Goal: Task Accomplishment & Management: Use online tool/utility

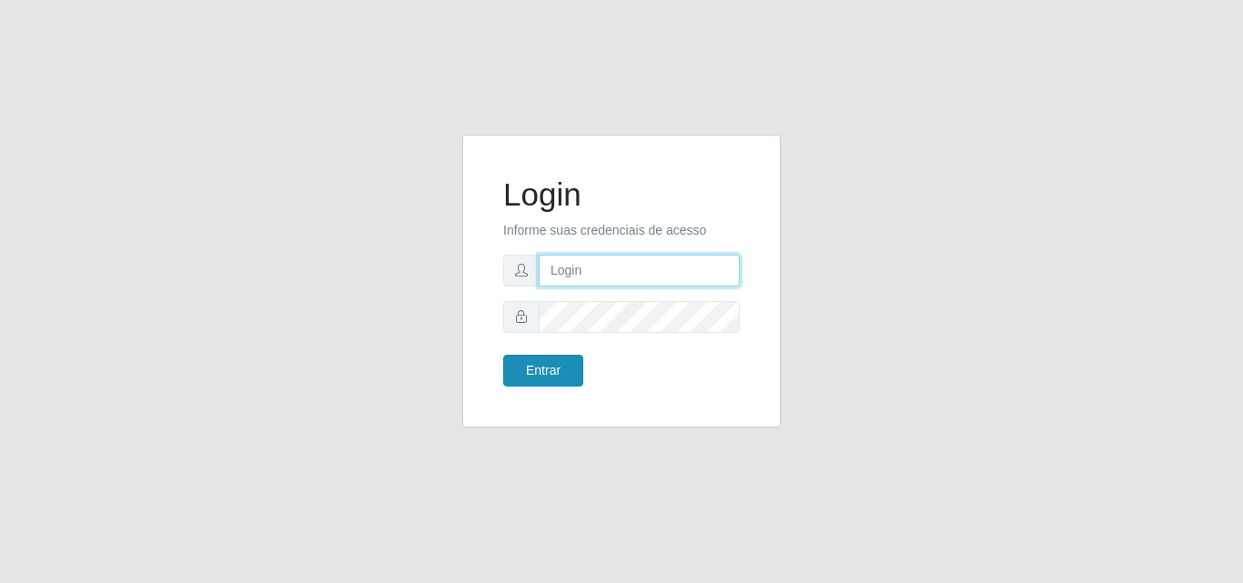
type input "[EMAIL_ADDRESS][DOMAIN_NAME]"
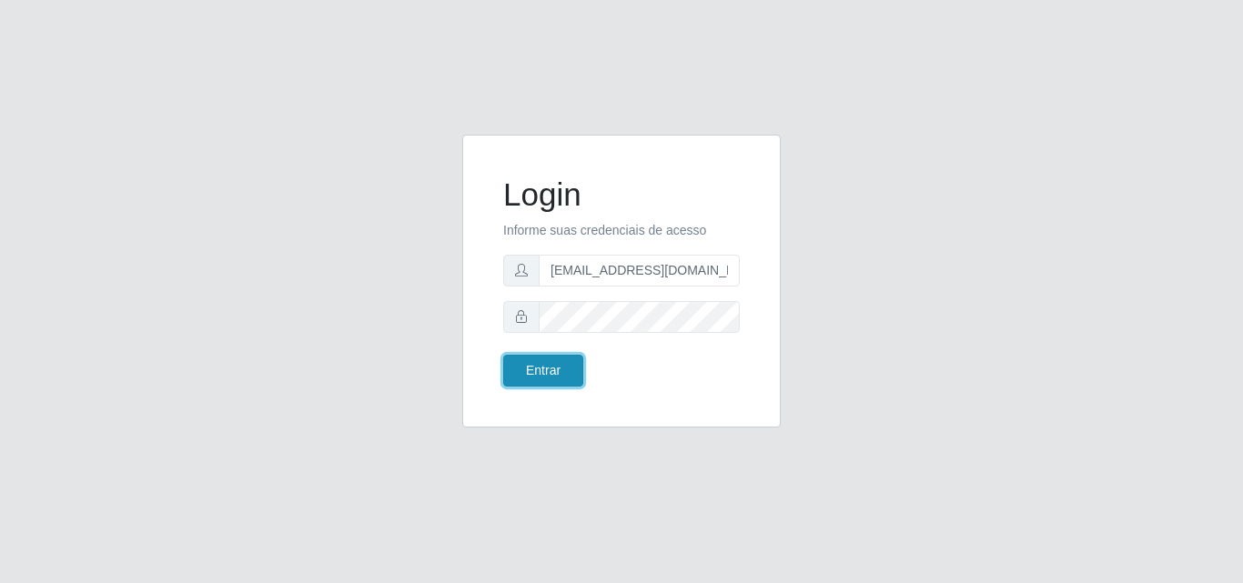
click at [553, 369] on button "Entrar" at bounding box center [543, 371] width 80 height 32
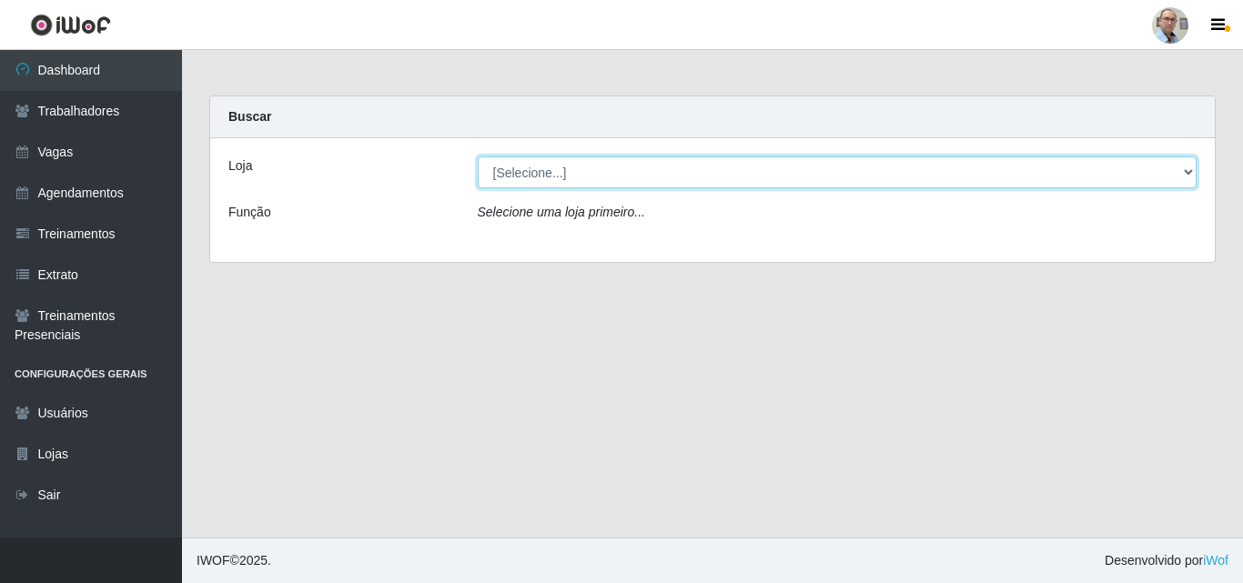
click at [604, 174] on select "[Selecione...] Mar Vermelho - Loja 04" at bounding box center [838, 172] width 720 height 32
select select "251"
click at [478, 156] on select "[Selecione...] Mar Vermelho - Loja 04" at bounding box center [838, 172] width 720 height 32
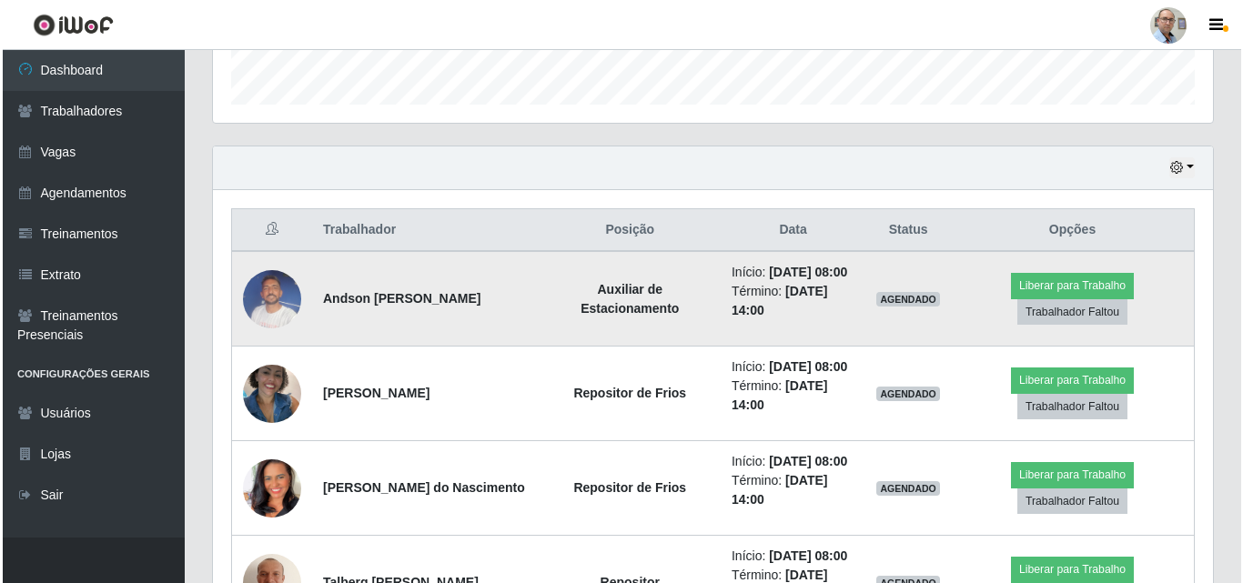
scroll to position [637, 0]
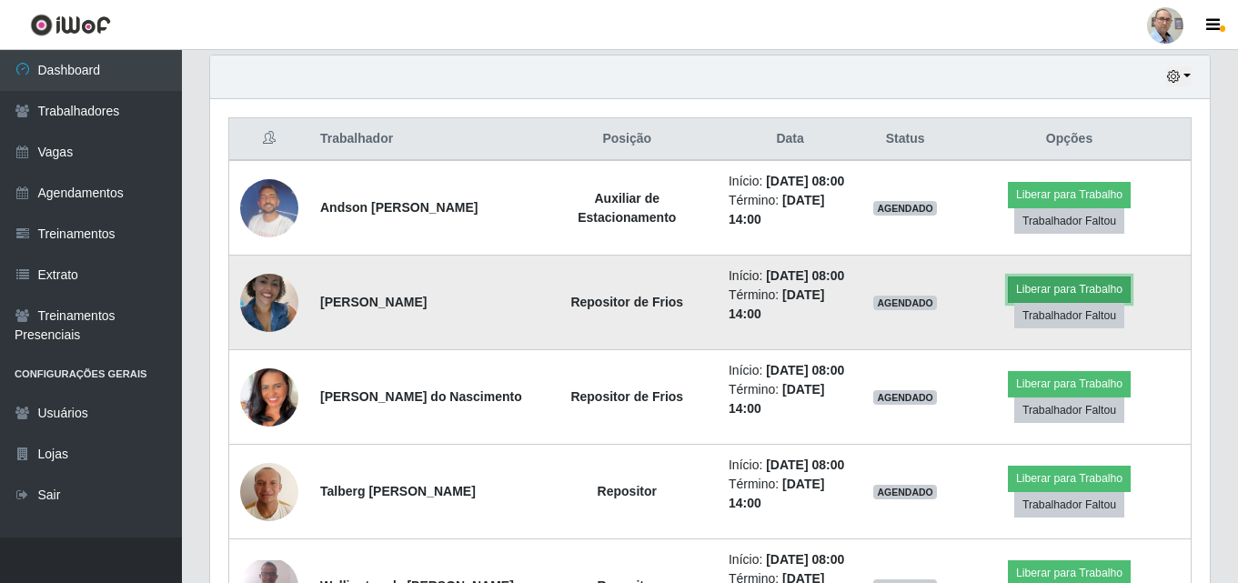
click at [1045, 302] on button "Liberar para Trabalho" at bounding box center [1069, 289] width 123 height 25
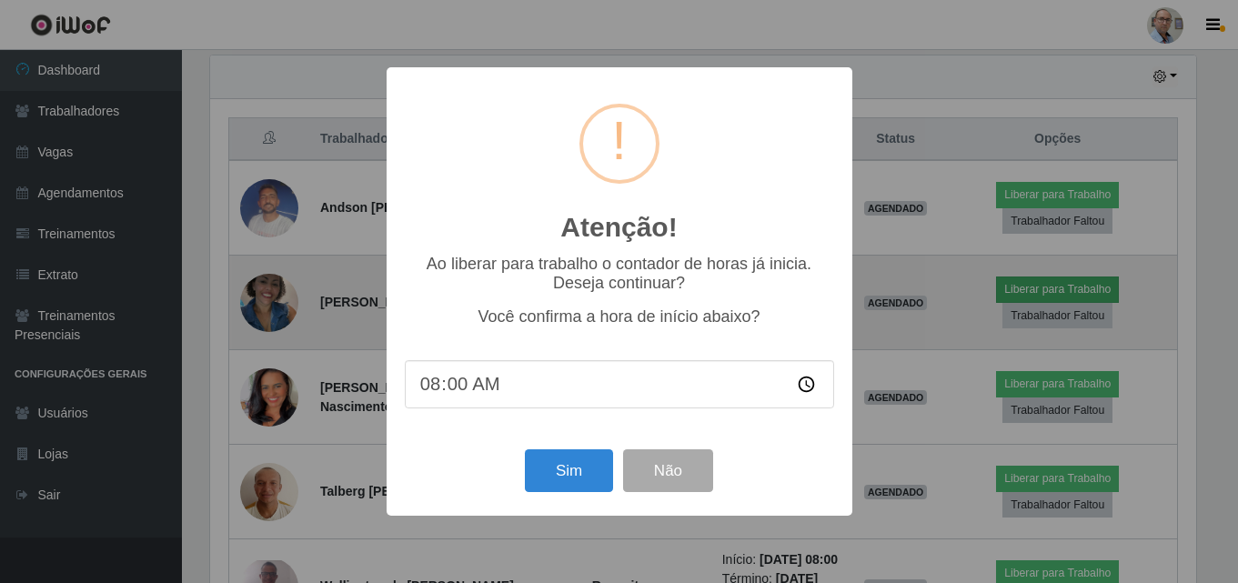
scroll to position [378, 991]
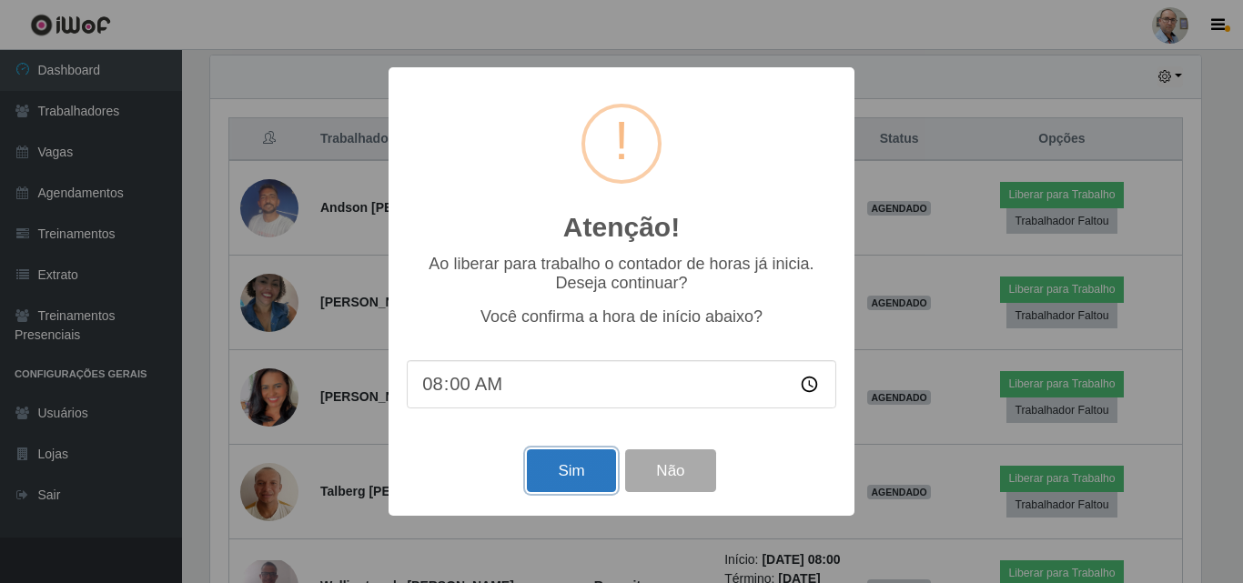
click at [569, 466] on button "Sim" at bounding box center [571, 470] width 88 height 43
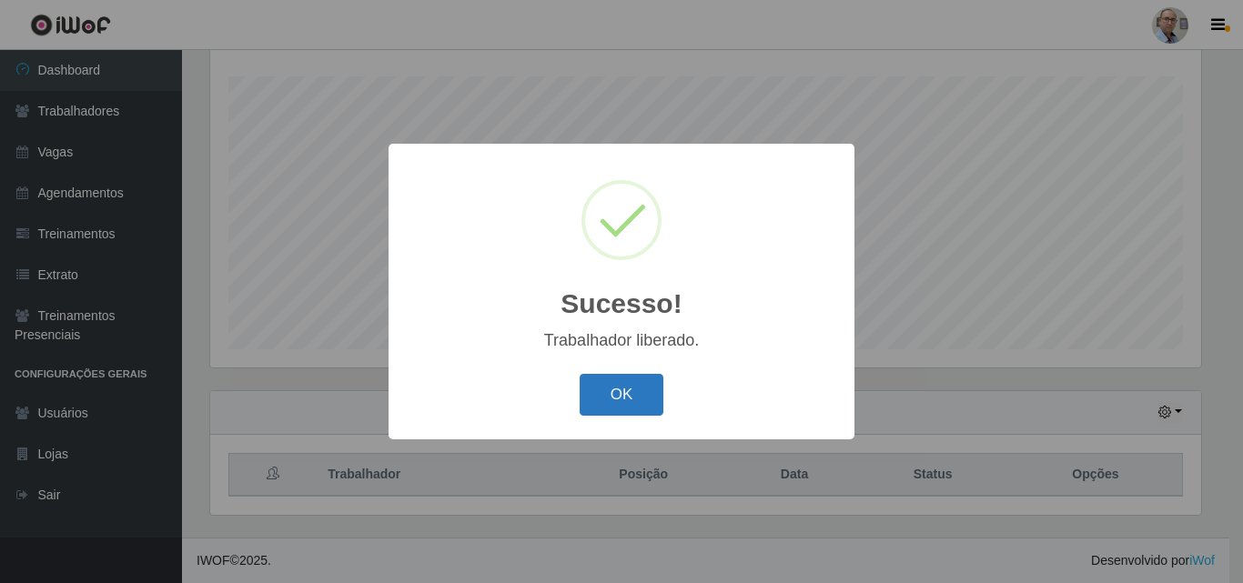
click at [641, 403] on button "OK" at bounding box center [622, 395] width 85 height 43
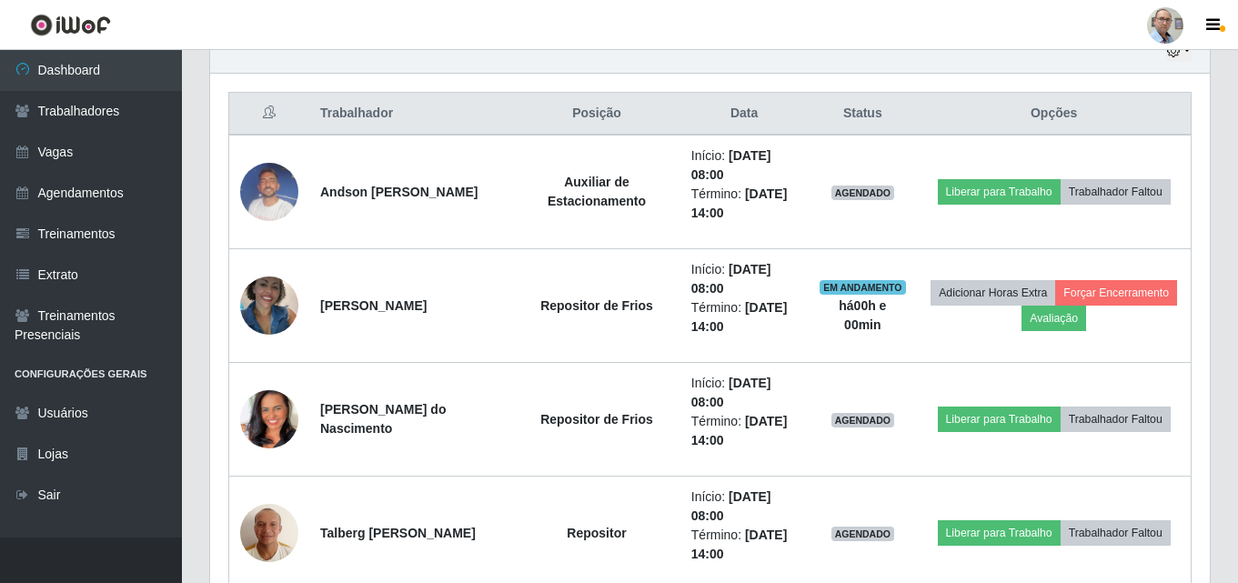
scroll to position [665, 0]
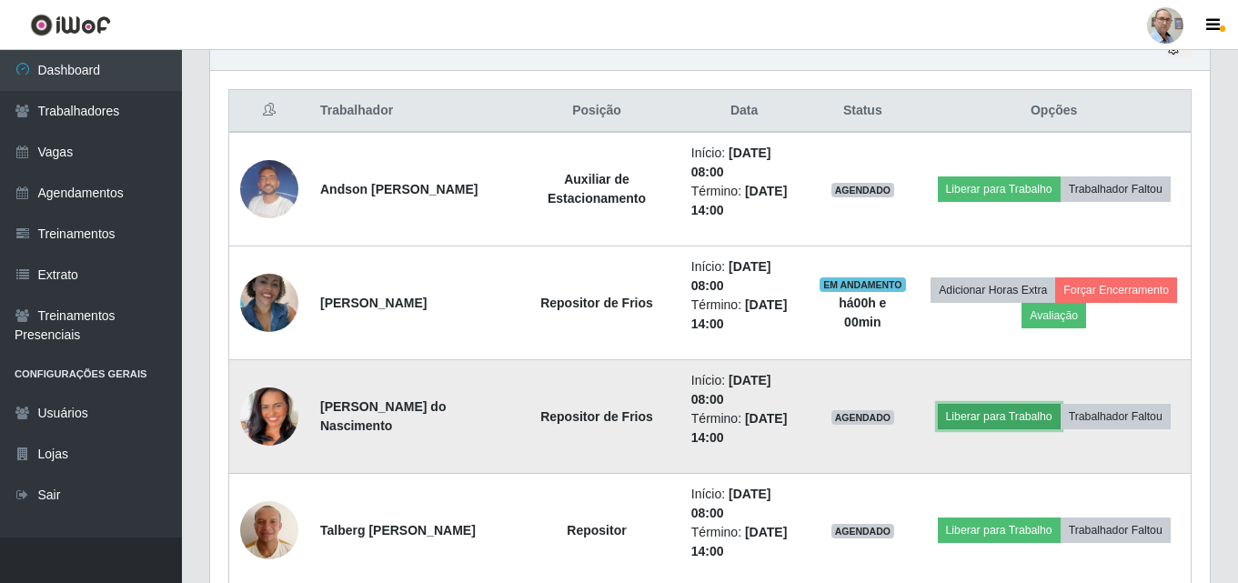
click at [973, 416] on button "Liberar para Trabalho" at bounding box center [999, 416] width 123 height 25
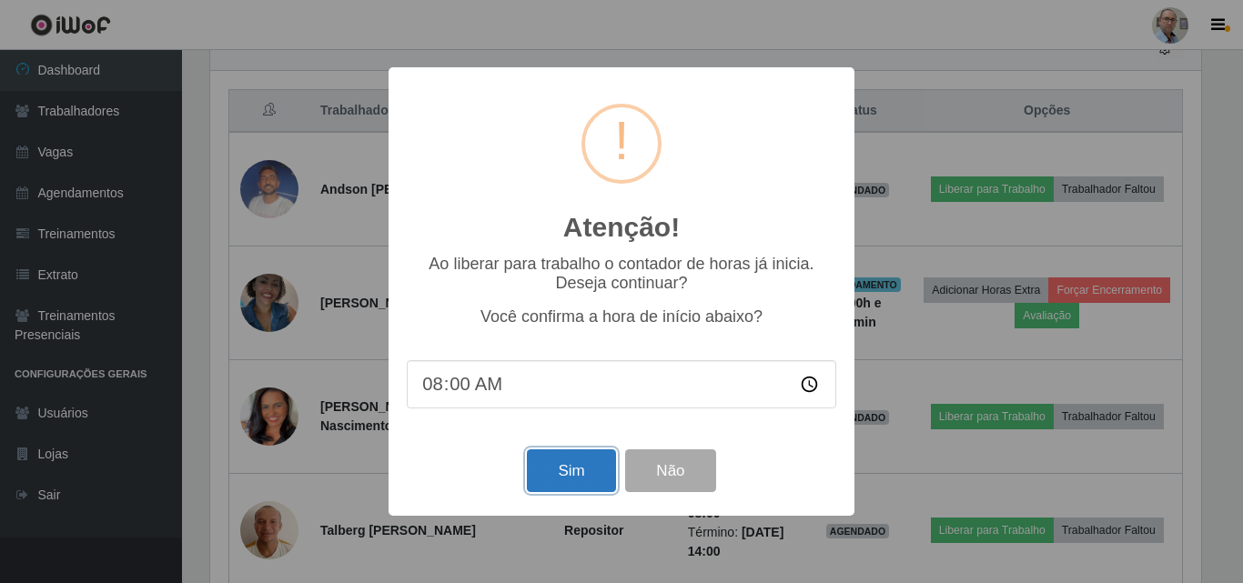
click at [599, 460] on button "Sim" at bounding box center [571, 470] width 88 height 43
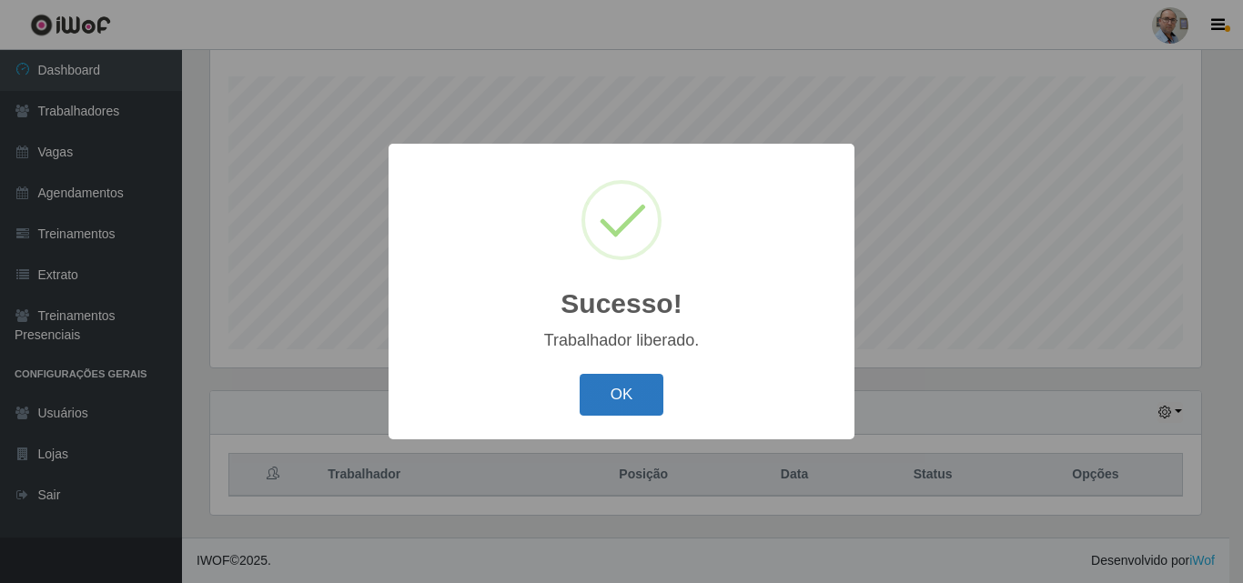
click at [611, 396] on button "OK" at bounding box center [622, 395] width 85 height 43
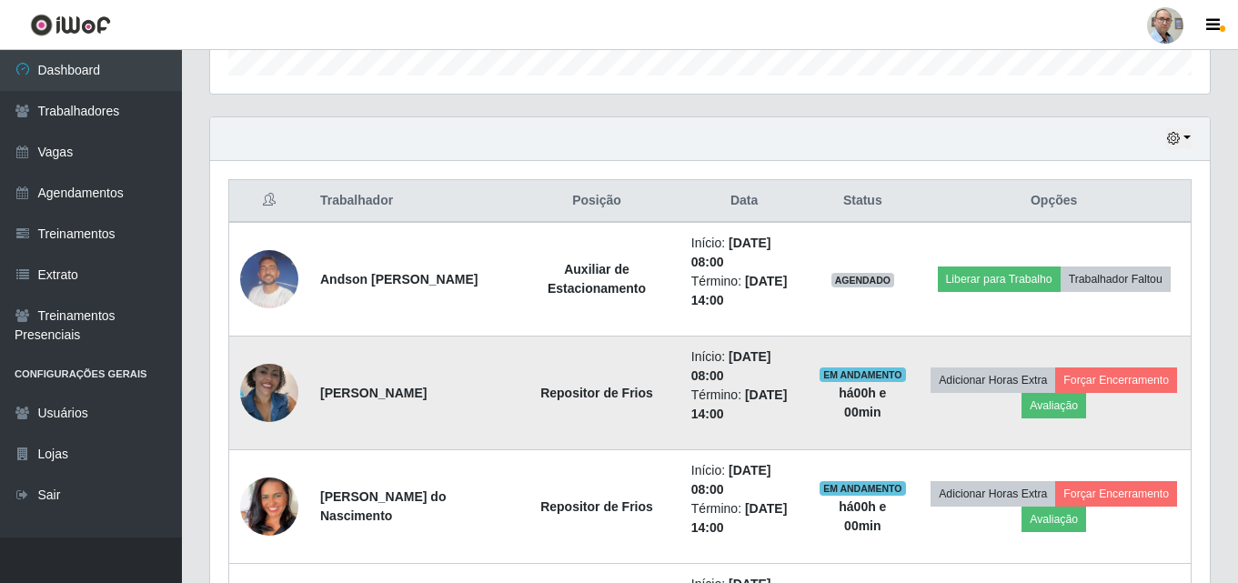
scroll to position [574, 0]
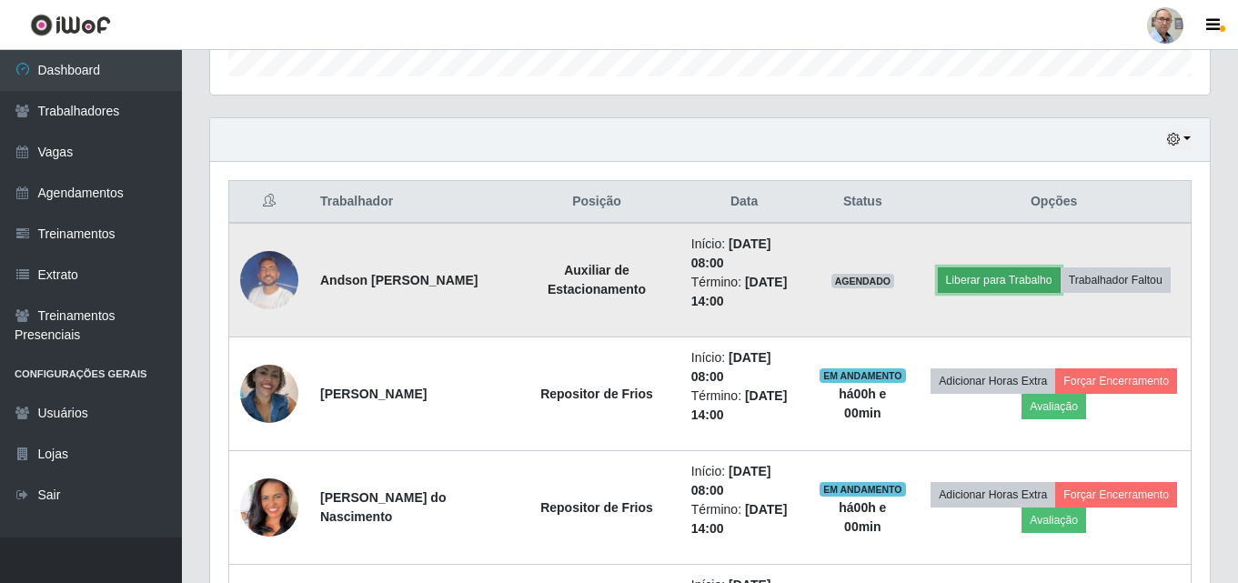
click at [964, 283] on button "Liberar para Trabalho" at bounding box center [999, 279] width 123 height 25
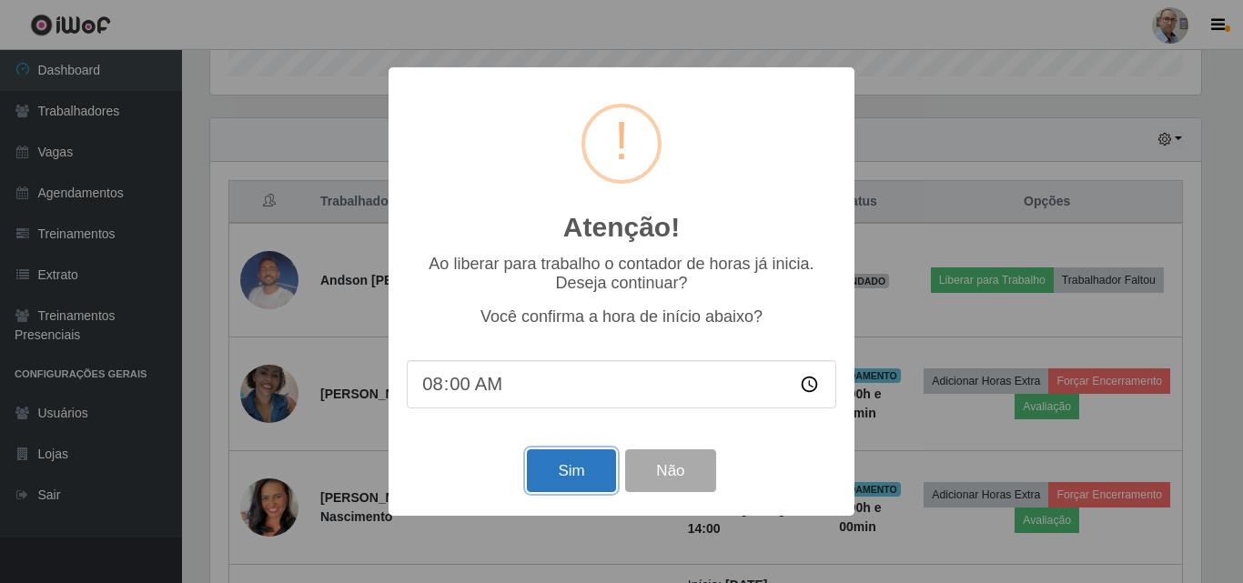
click at [590, 469] on button "Sim" at bounding box center [571, 470] width 88 height 43
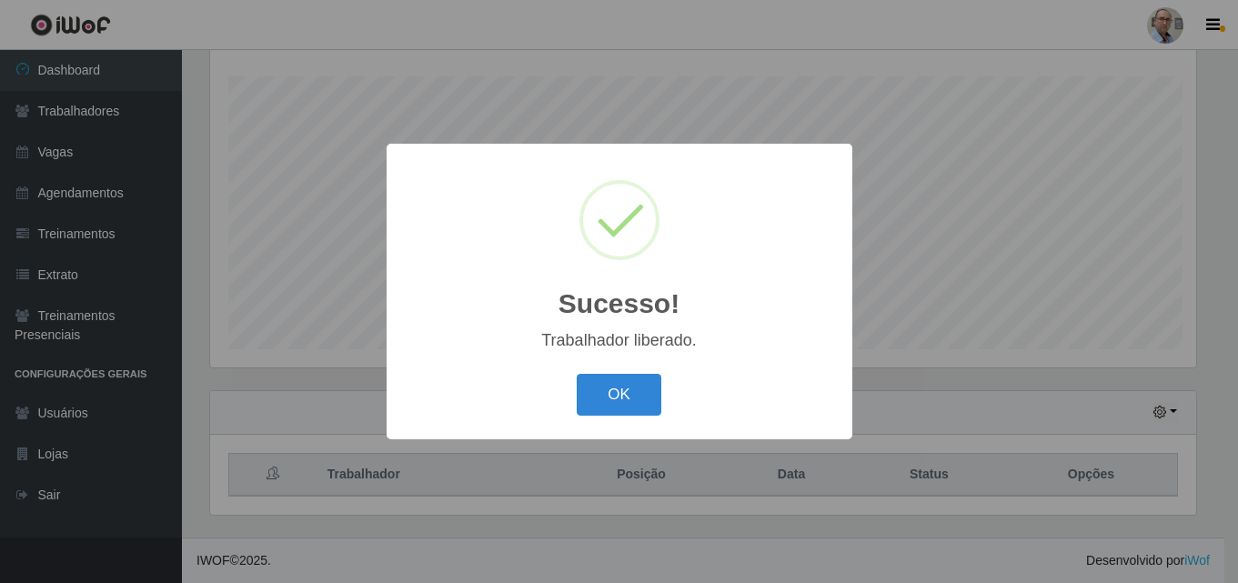
scroll to position [0, 0]
click at [623, 397] on button "OK" at bounding box center [622, 395] width 85 height 43
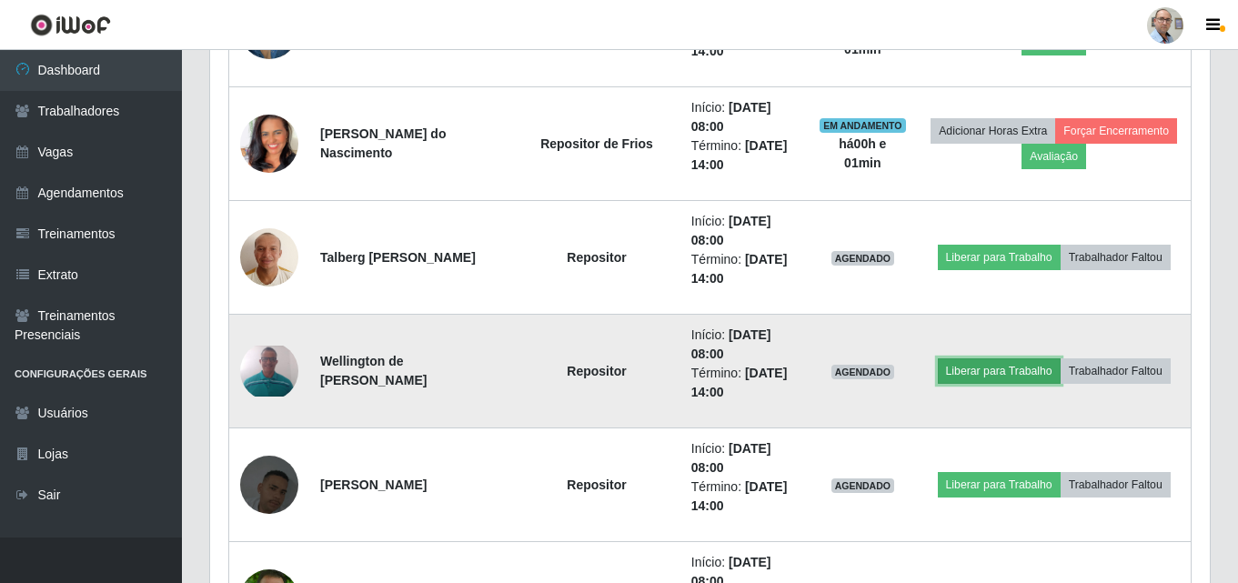
click at [958, 367] on button "Liberar para Trabalho" at bounding box center [999, 370] width 123 height 25
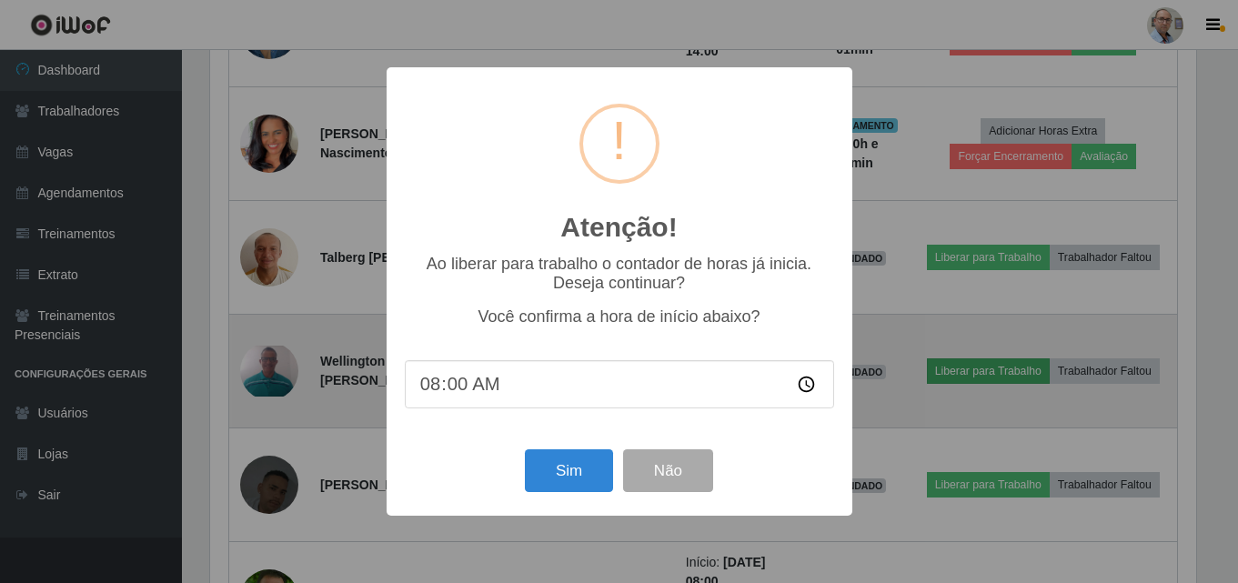
scroll to position [378, 991]
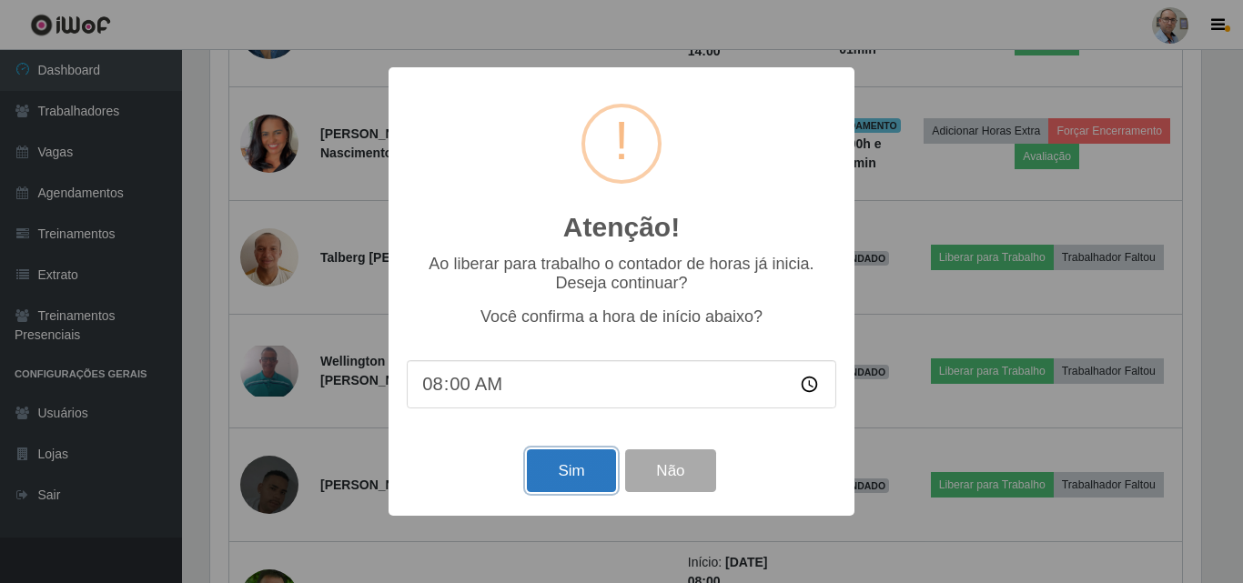
click at [570, 464] on button "Sim" at bounding box center [571, 470] width 88 height 43
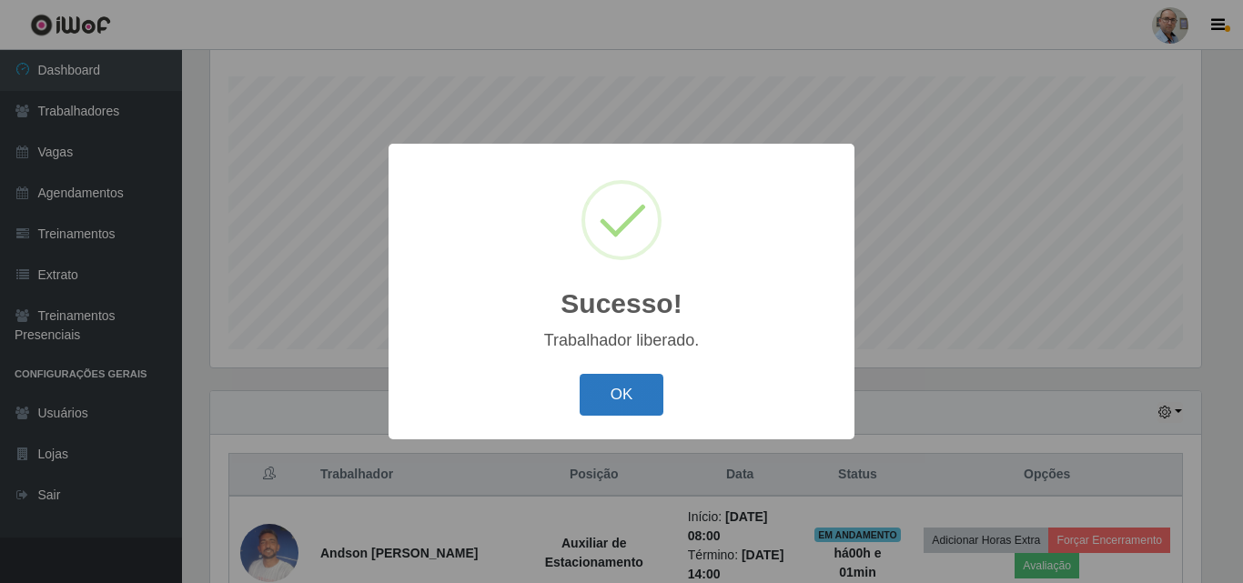
click at [617, 398] on button "OK" at bounding box center [622, 395] width 85 height 43
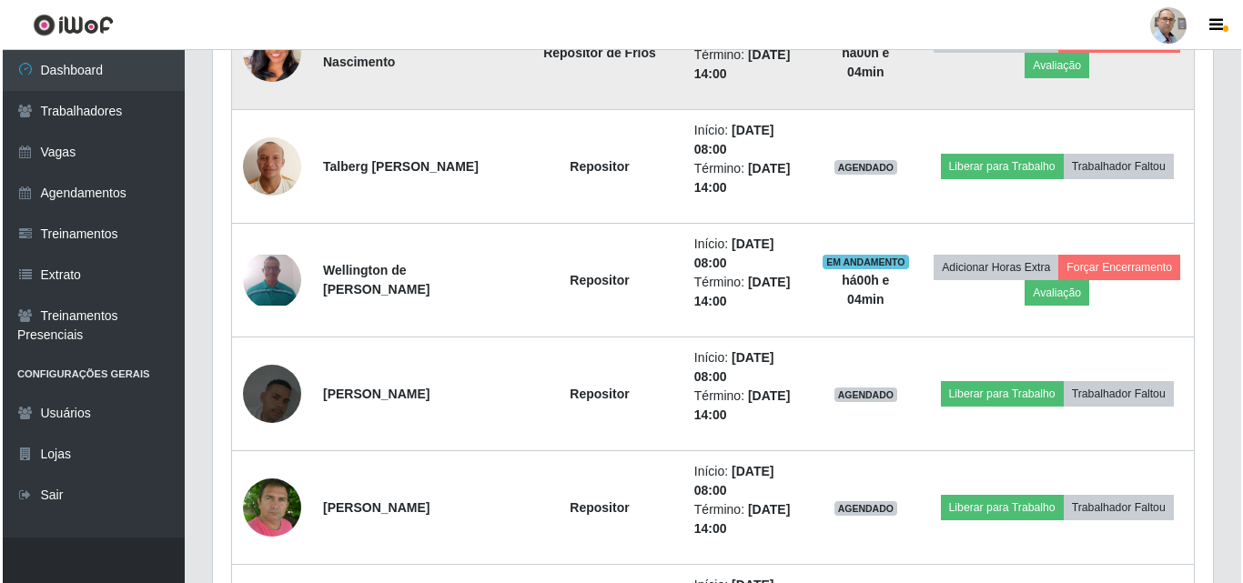
scroll to position [1120, 0]
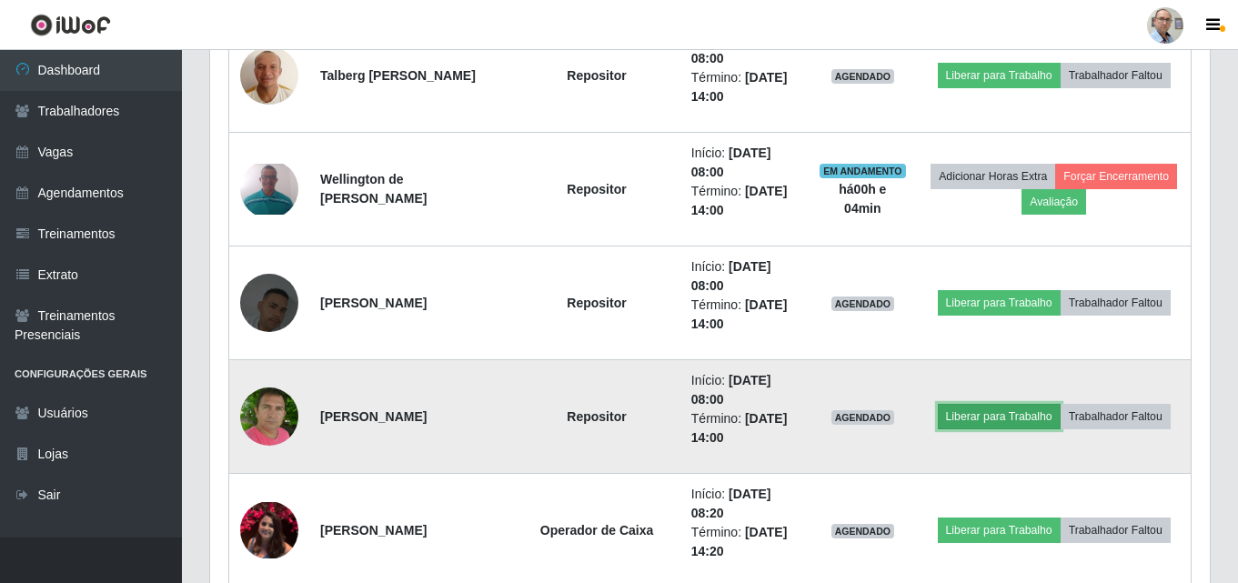
click at [965, 412] on button "Liberar para Trabalho" at bounding box center [999, 416] width 123 height 25
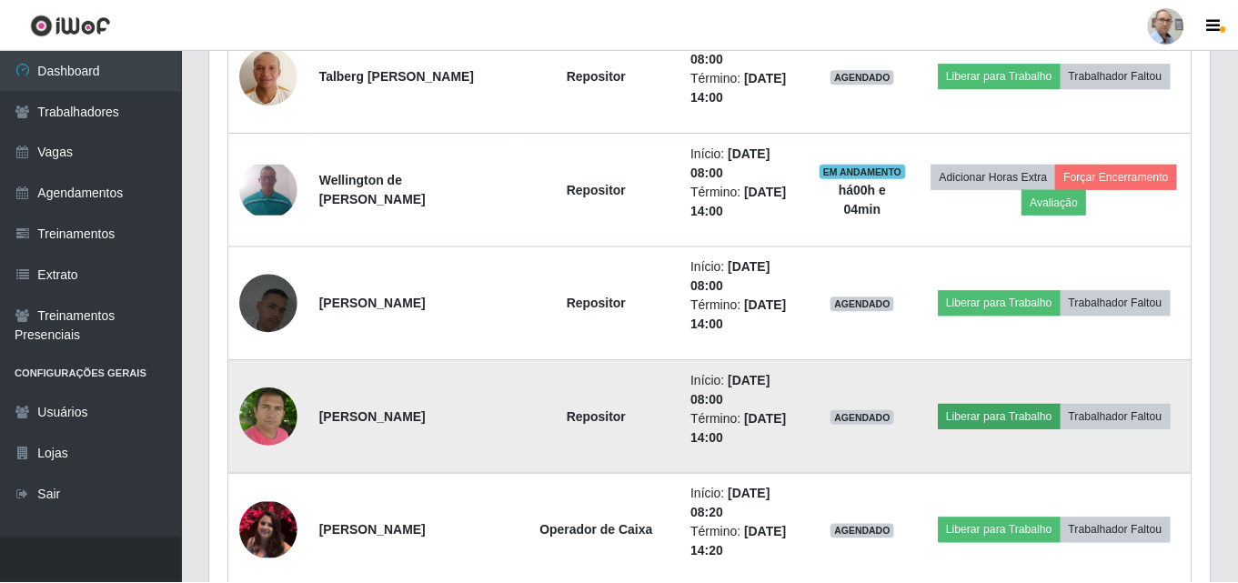
scroll to position [378, 991]
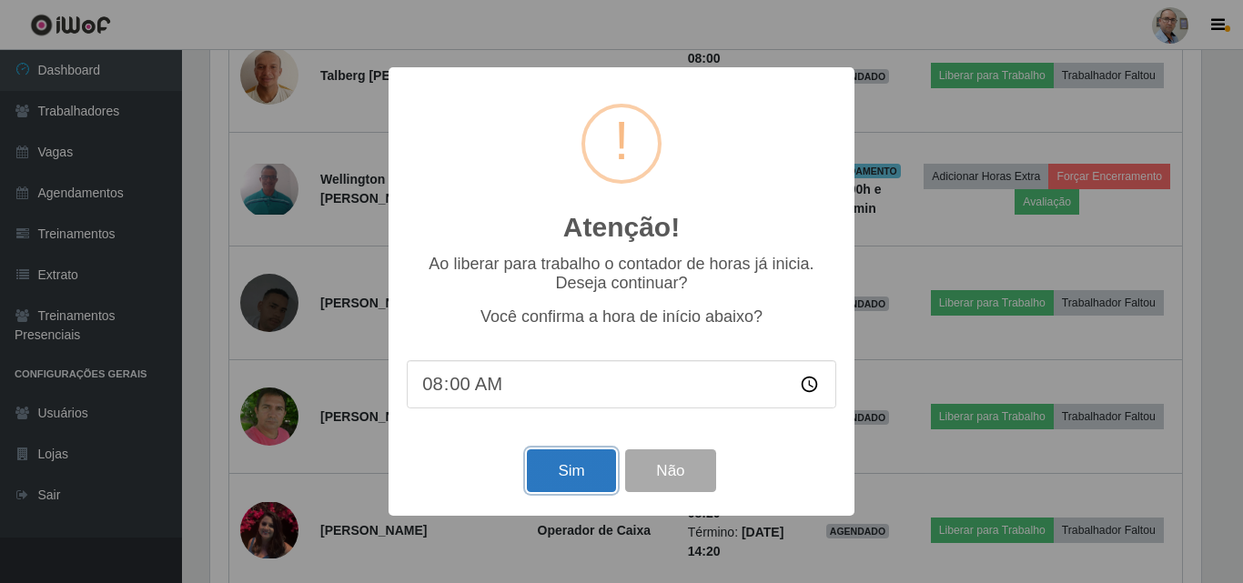
click at [547, 482] on button "Sim" at bounding box center [571, 470] width 88 height 43
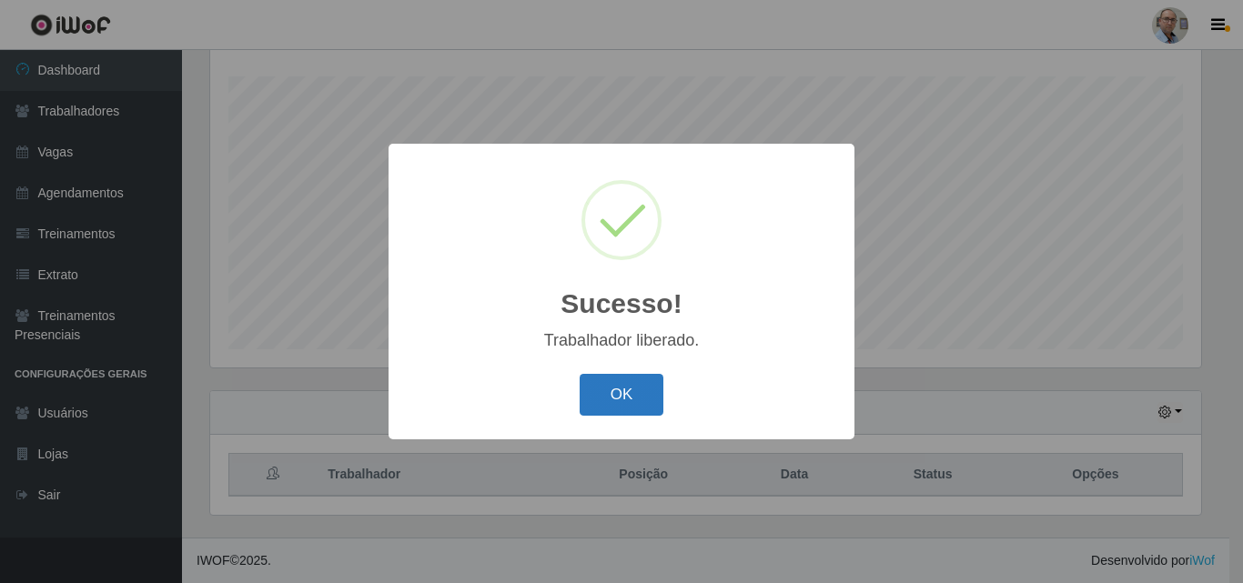
click at [637, 403] on button "OK" at bounding box center [622, 395] width 85 height 43
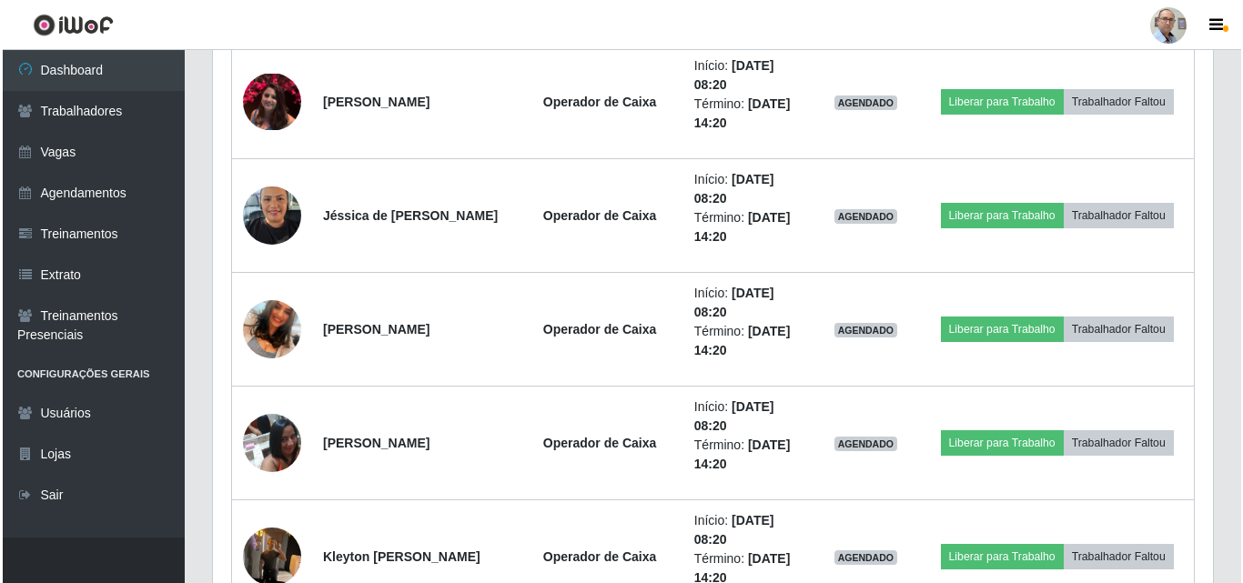
scroll to position [1575, 0]
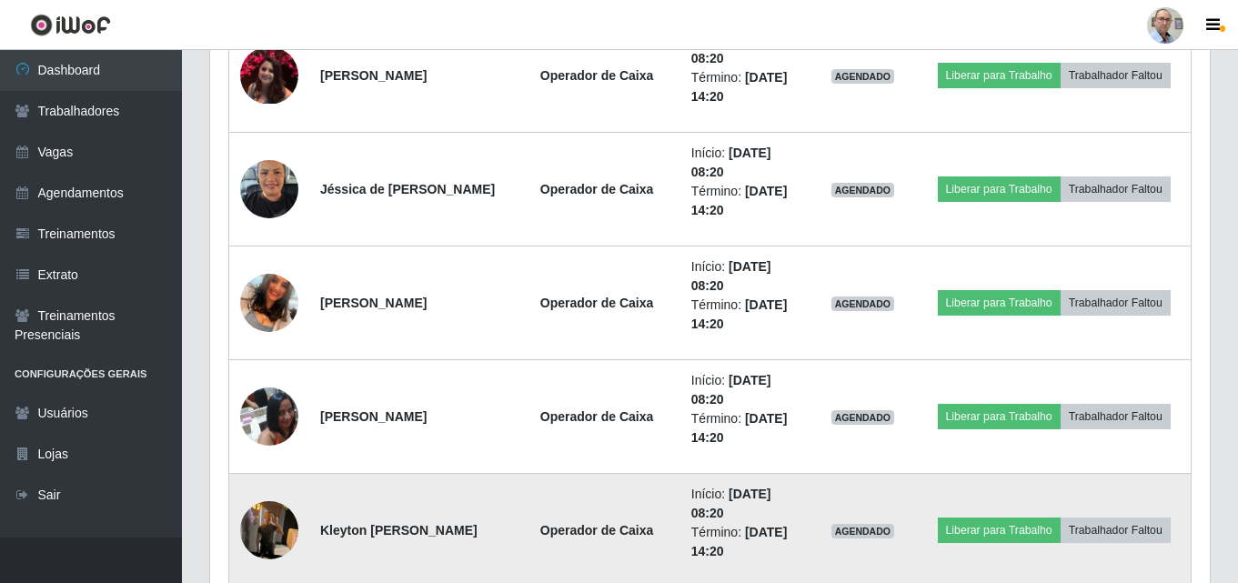
click at [269, 526] on img at bounding box center [269, 529] width 58 height 77
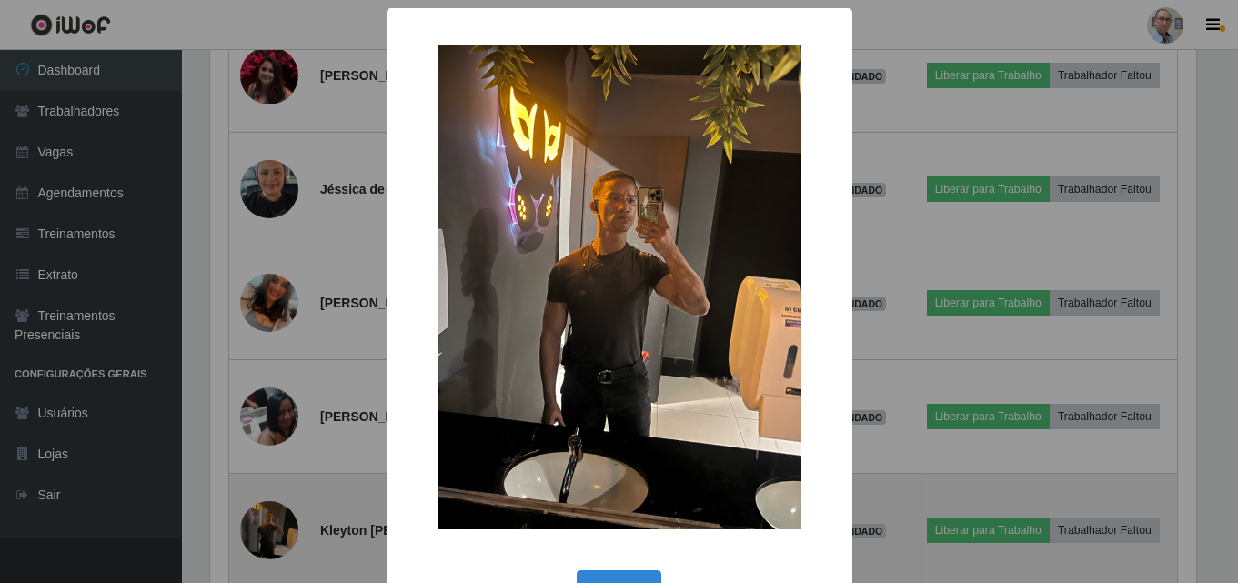
scroll to position [378, 991]
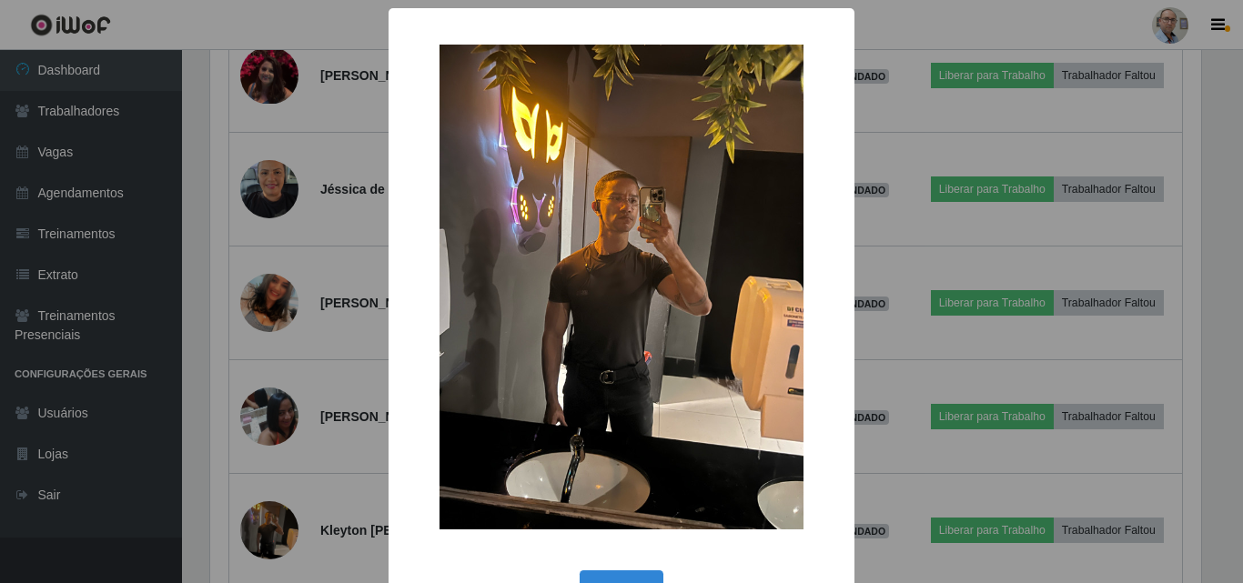
click at [261, 534] on div "× OK Cancel" at bounding box center [621, 291] width 1243 height 583
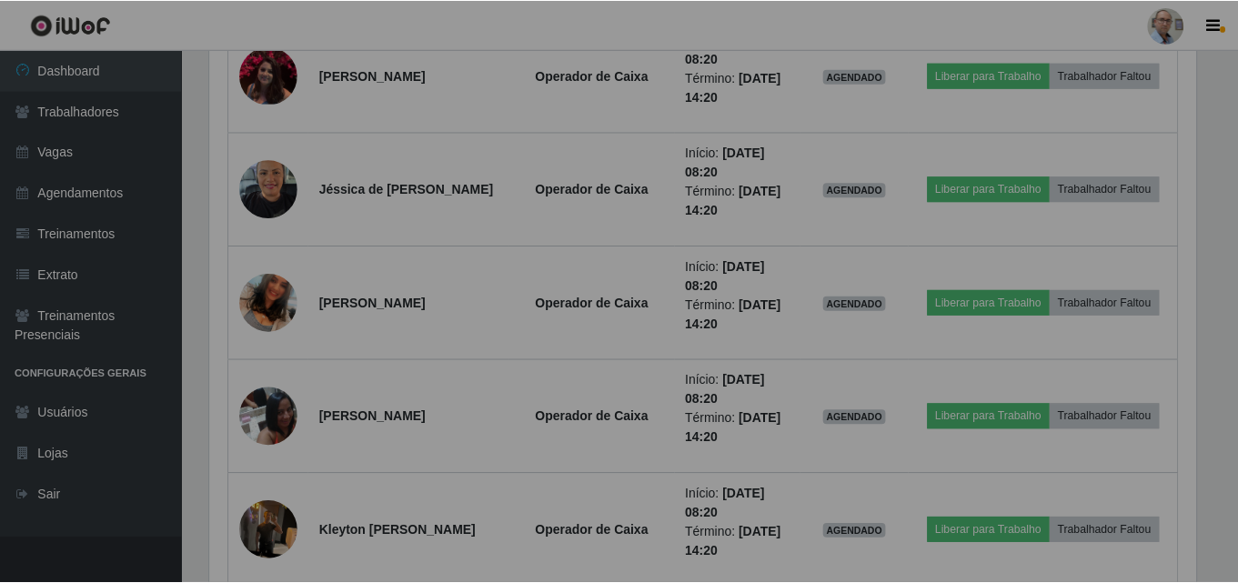
scroll to position [378, 1000]
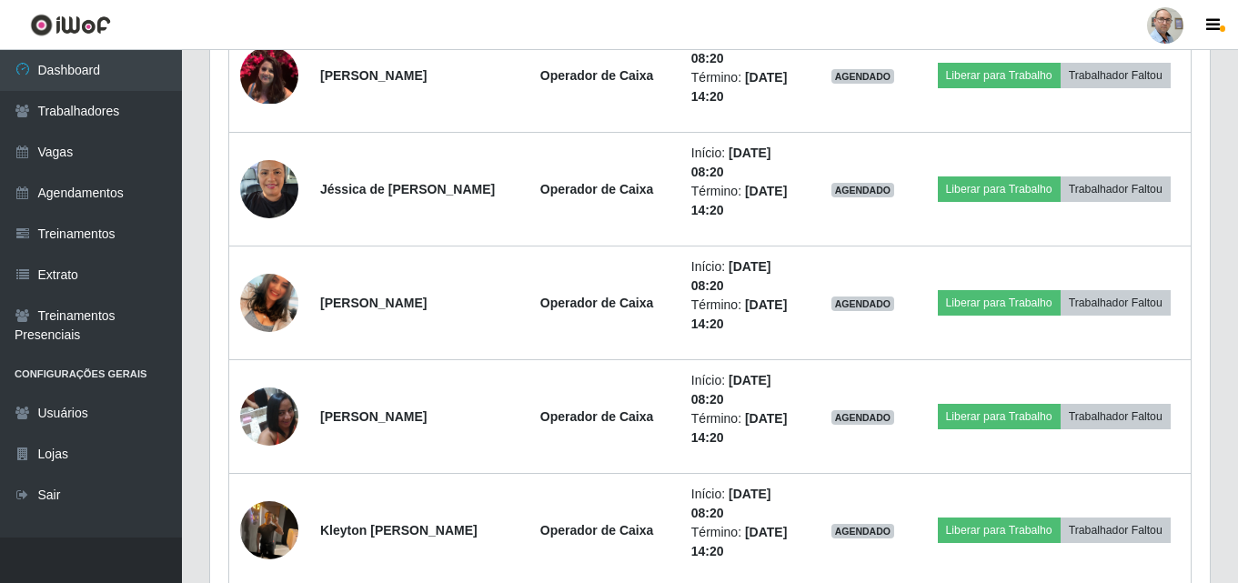
click at [261, 534] on img at bounding box center [269, 529] width 58 height 77
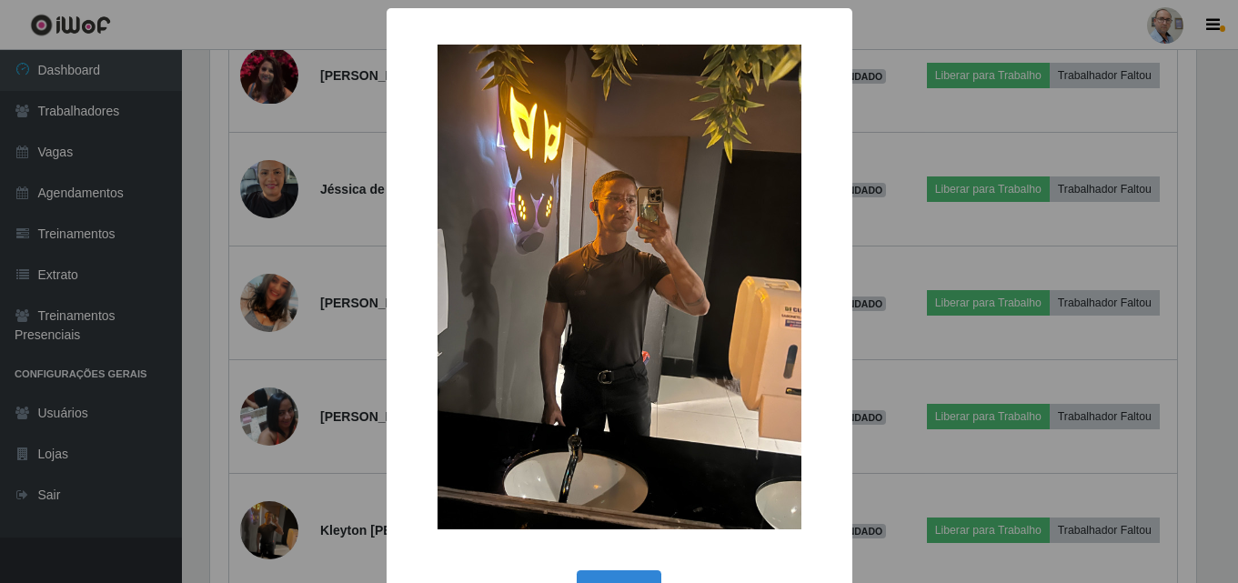
scroll to position [378, 991]
click at [261, 534] on div "× OK Cancel" at bounding box center [621, 291] width 1243 height 583
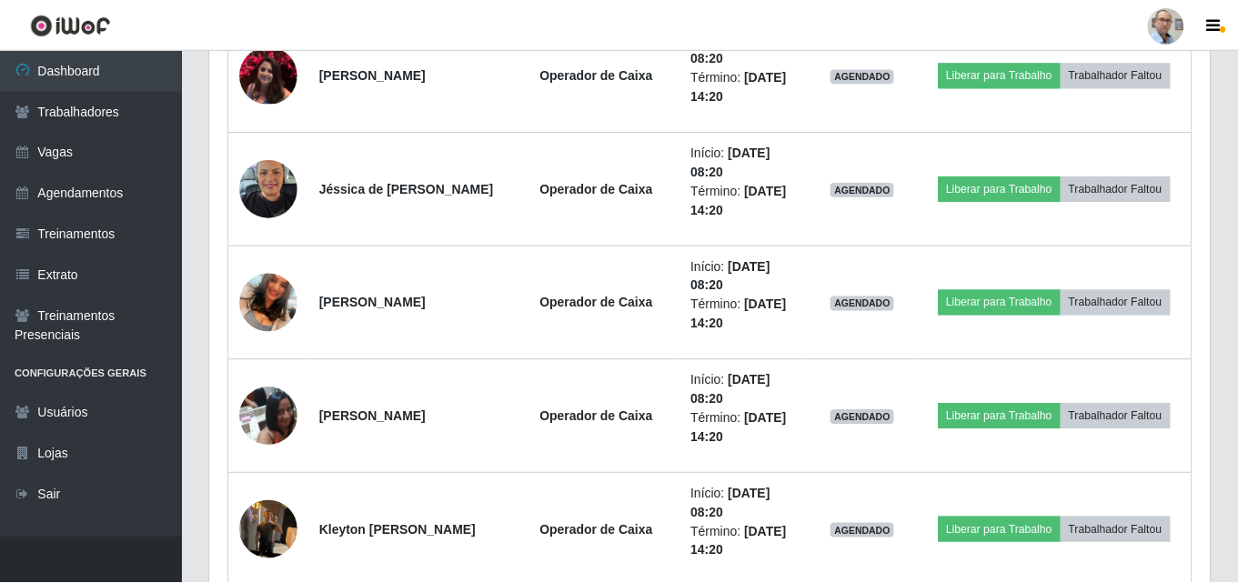
scroll to position [378, 1000]
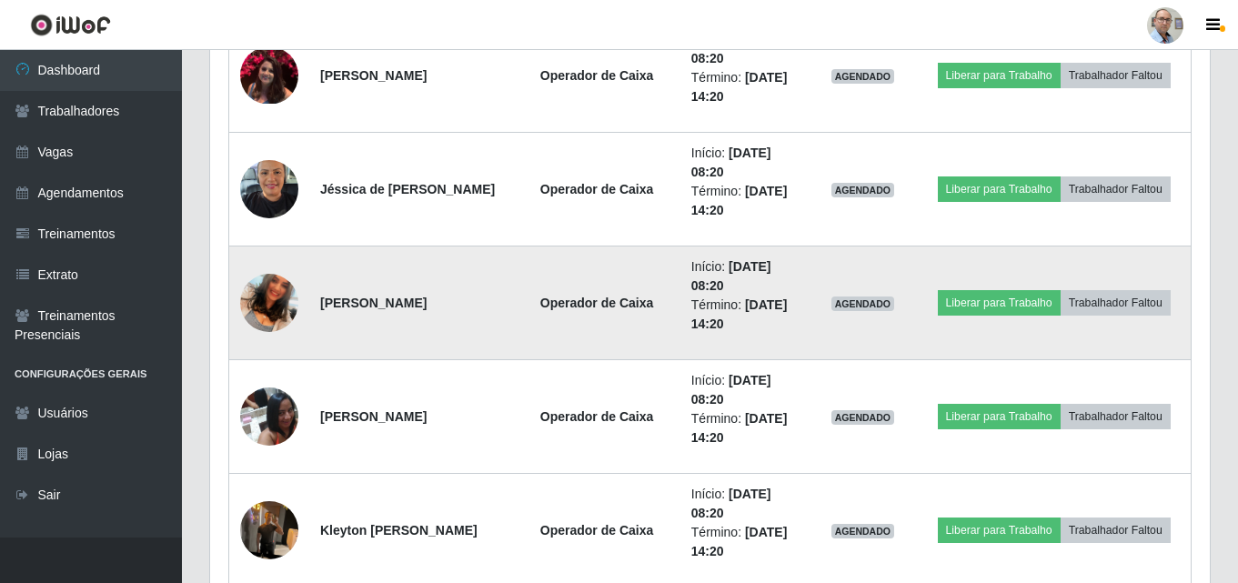
click at [282, 306] on img at bounding box center [269, 303] width 58 height 104
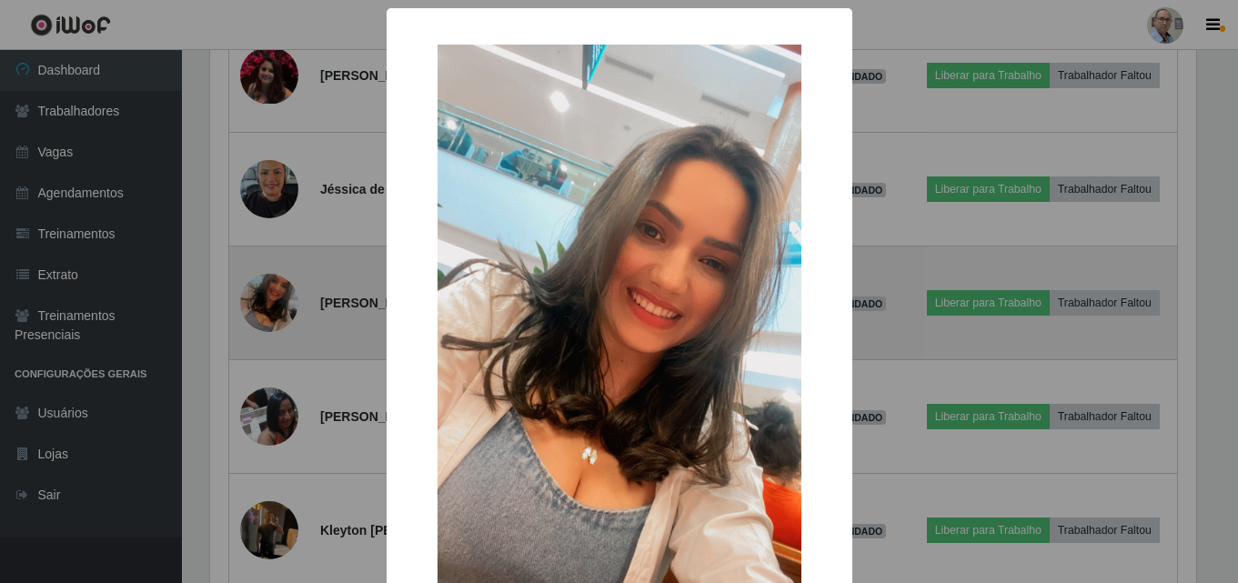
scroll to position [378, 991]
click at [282, 306] on div "× OK Cancel" at bounding box center [621, 291] width 1243 height 583
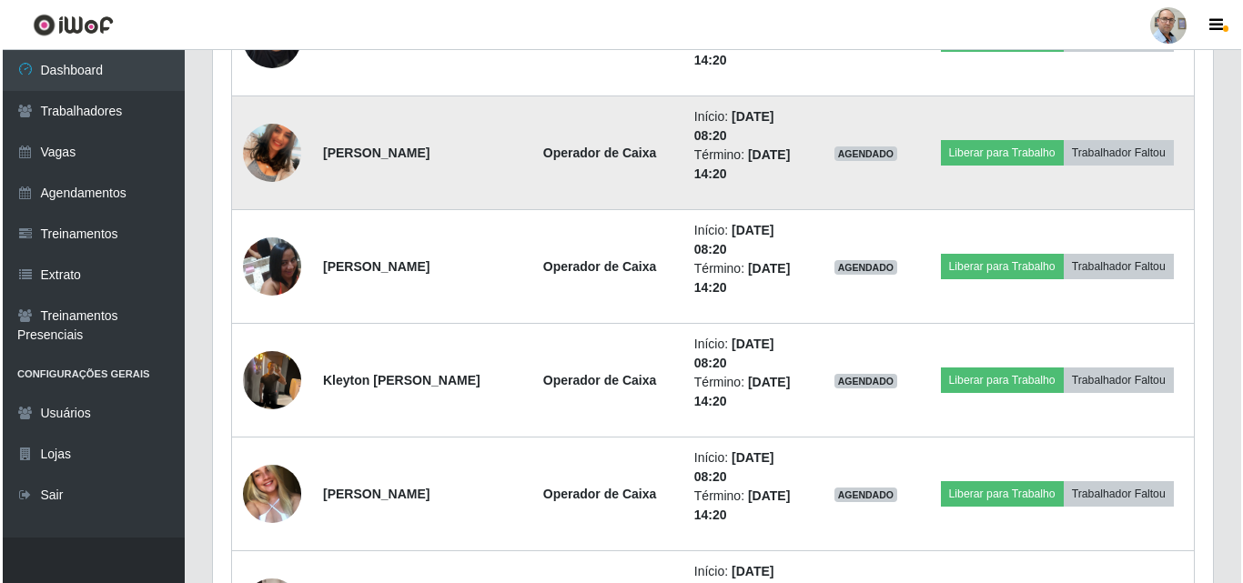
scroll to position [1757, 0]
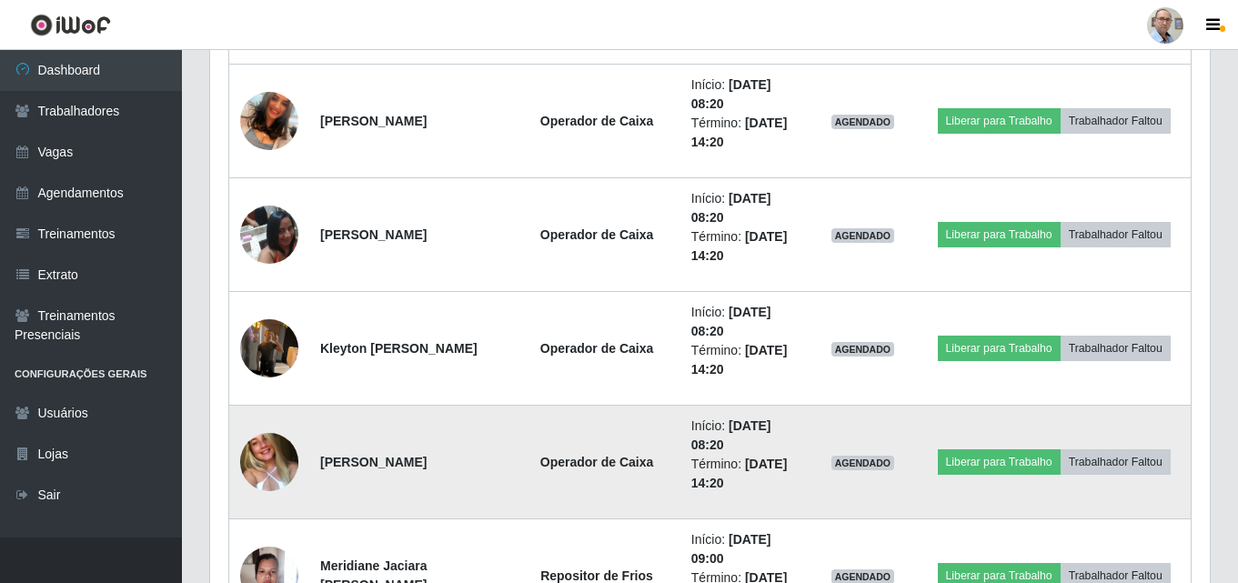
click at [260, 466] on img at bounding box center [269, 462] width 58 height 76
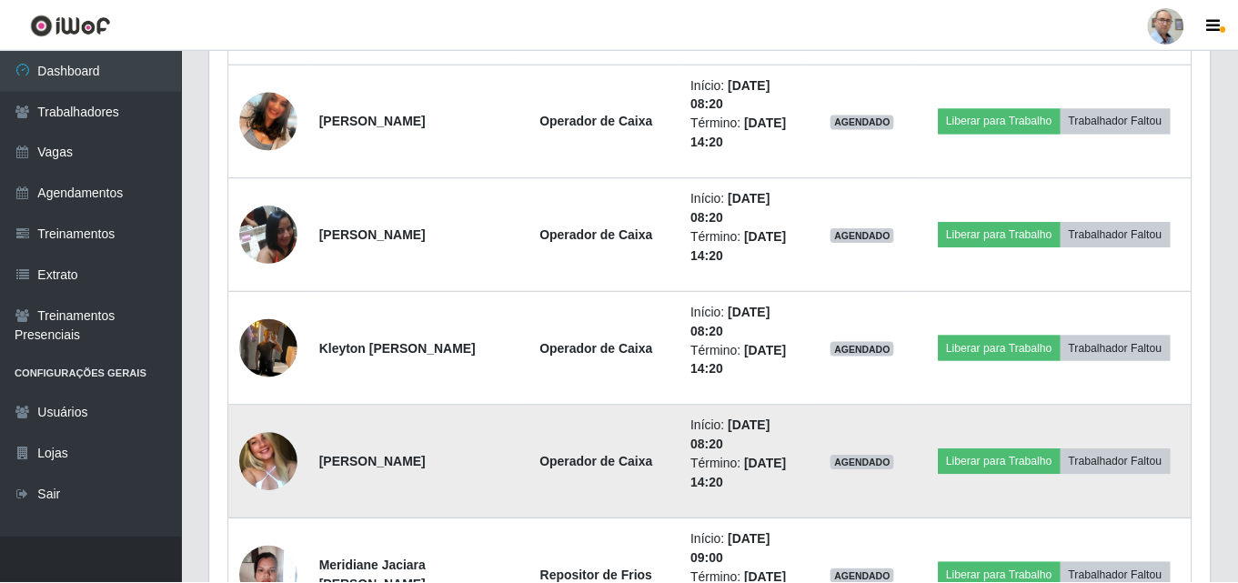
scroll to position [378, 991]
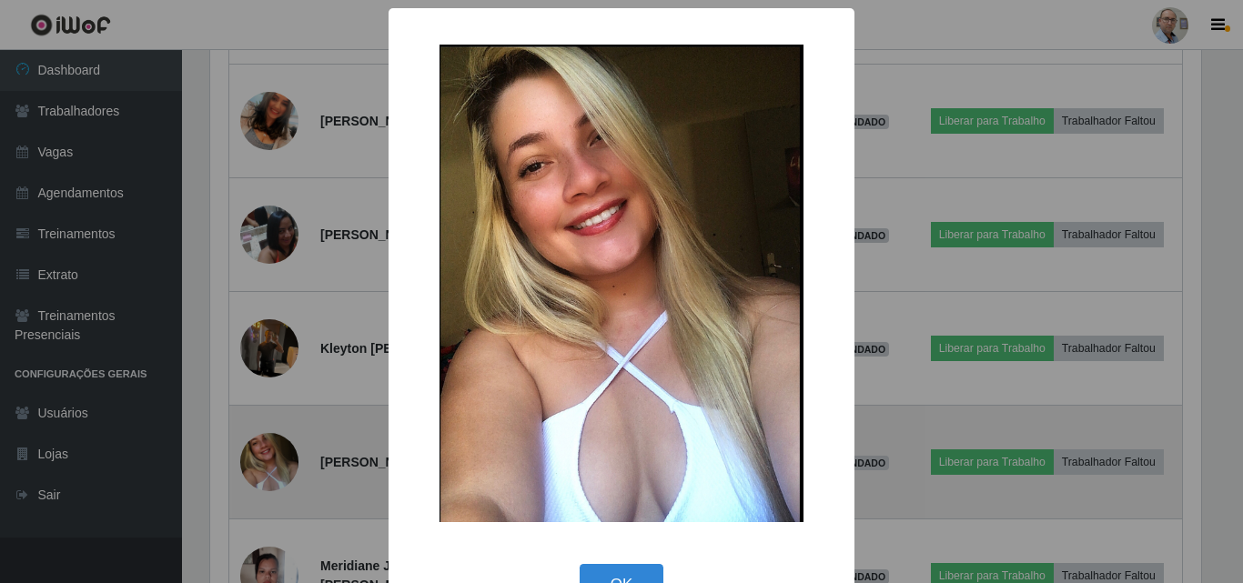
click at [260, 466] on div "× OK Cancel" at bounding box center [621, 291] width 1243 height 583
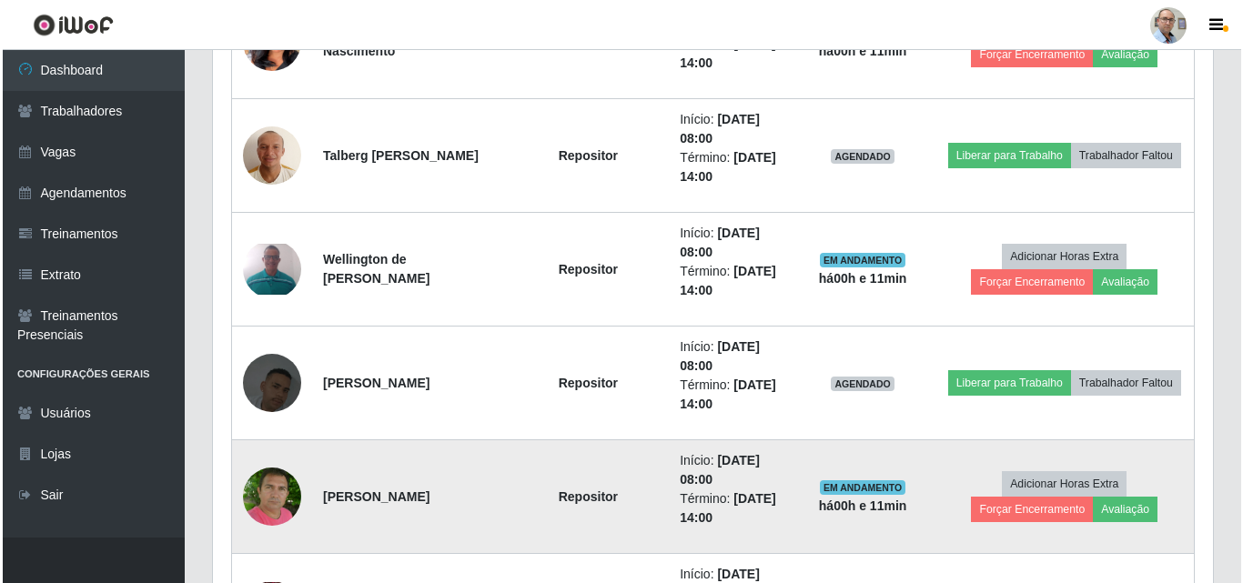
scroll to position [1029, 0]
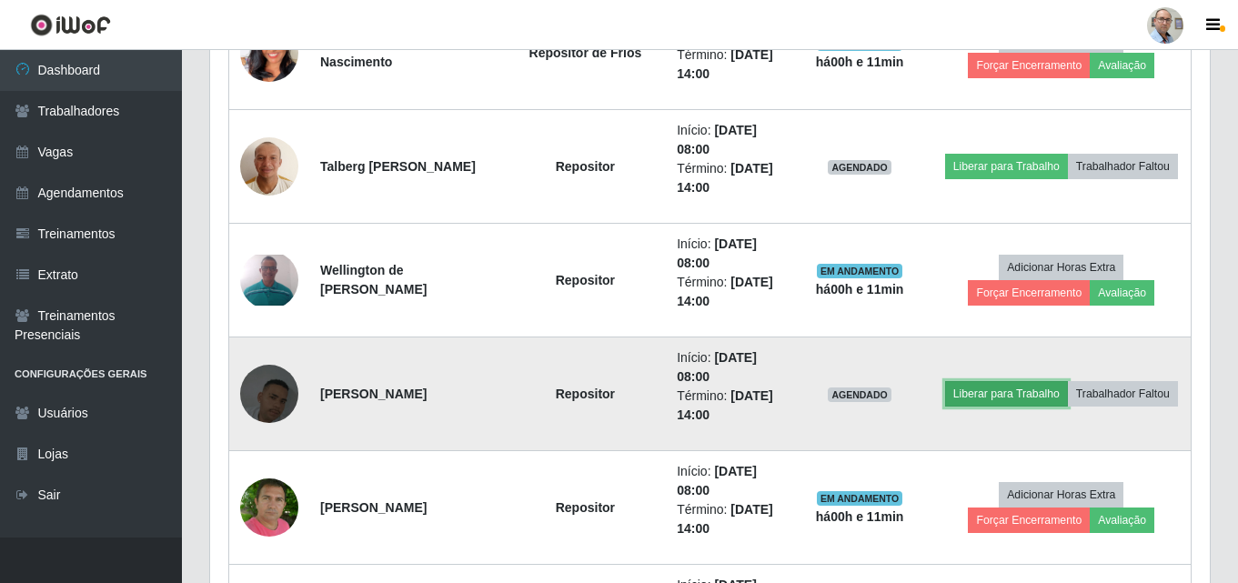
click at [1020, 381] on button "Liberar para Trabalho" at bounding box center [1006, 393] width 123 height 25
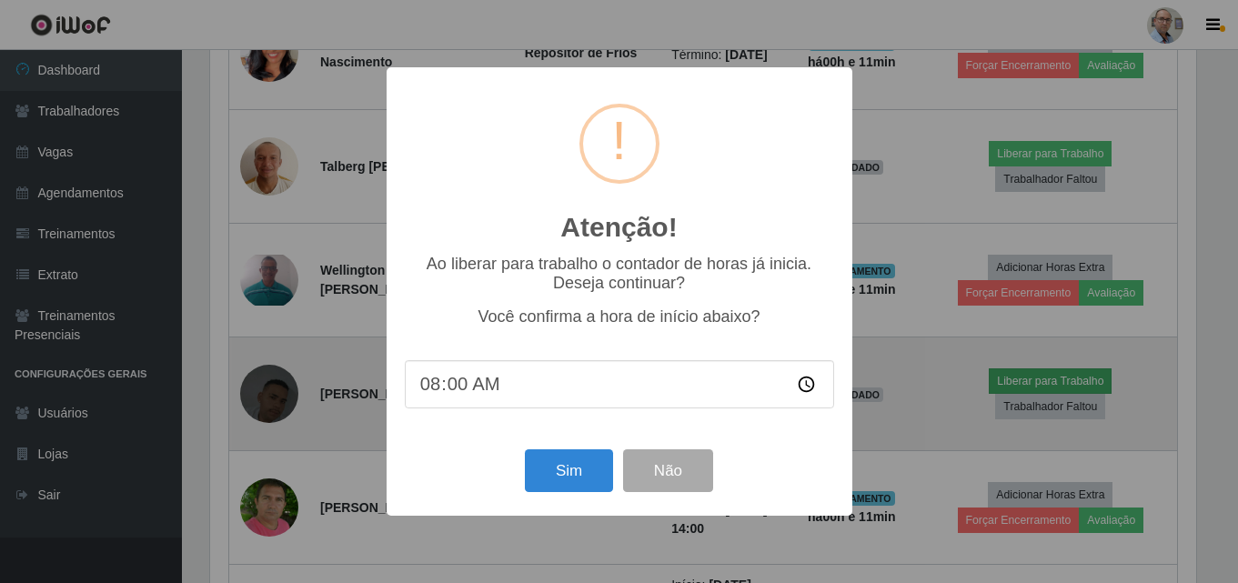
scroll to position [378, 991]
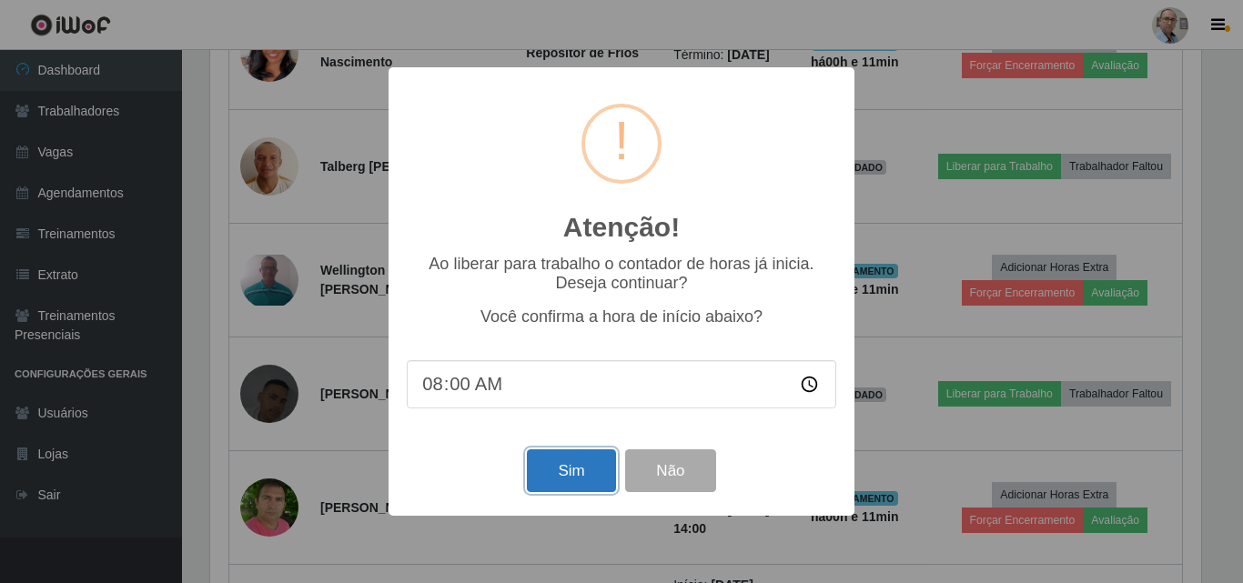
click at [560, 474] on button "Sim" at bounding box center [571, 470] width 88 height 43
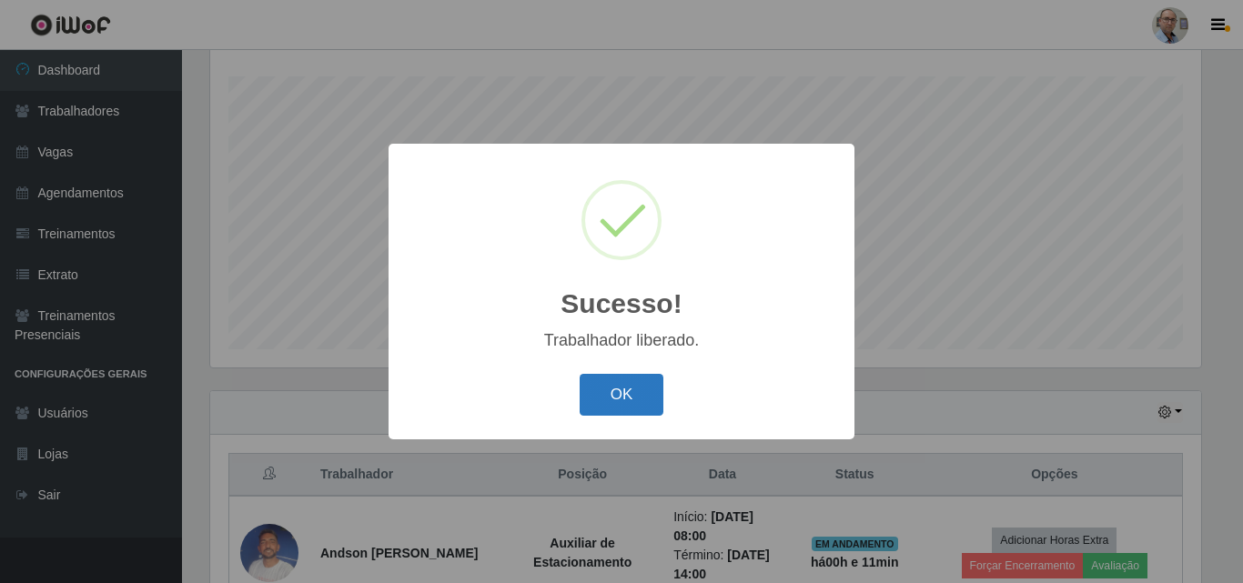
click at [643, 402] on button "OK" at bounding box center [622, 395] width 85 height 43
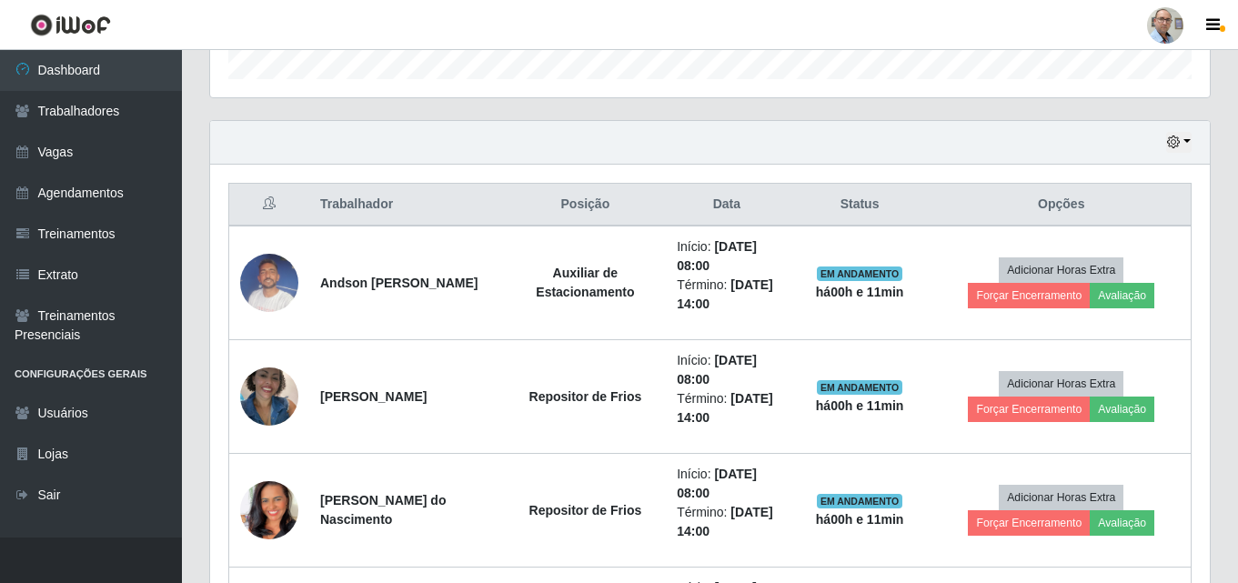
scroll to position [574, 0]
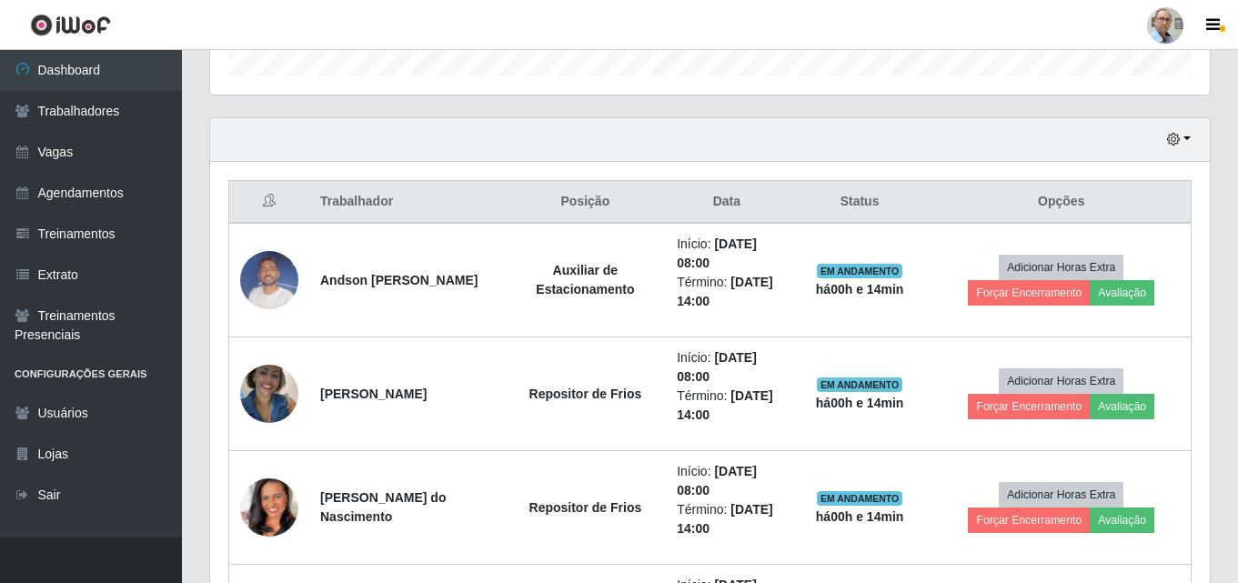
click at [690, 128] on div "Hoje 1 dia 3 dias 1 Semana Não encerrados" at bounding box center [710, 140] width 1000 height 44
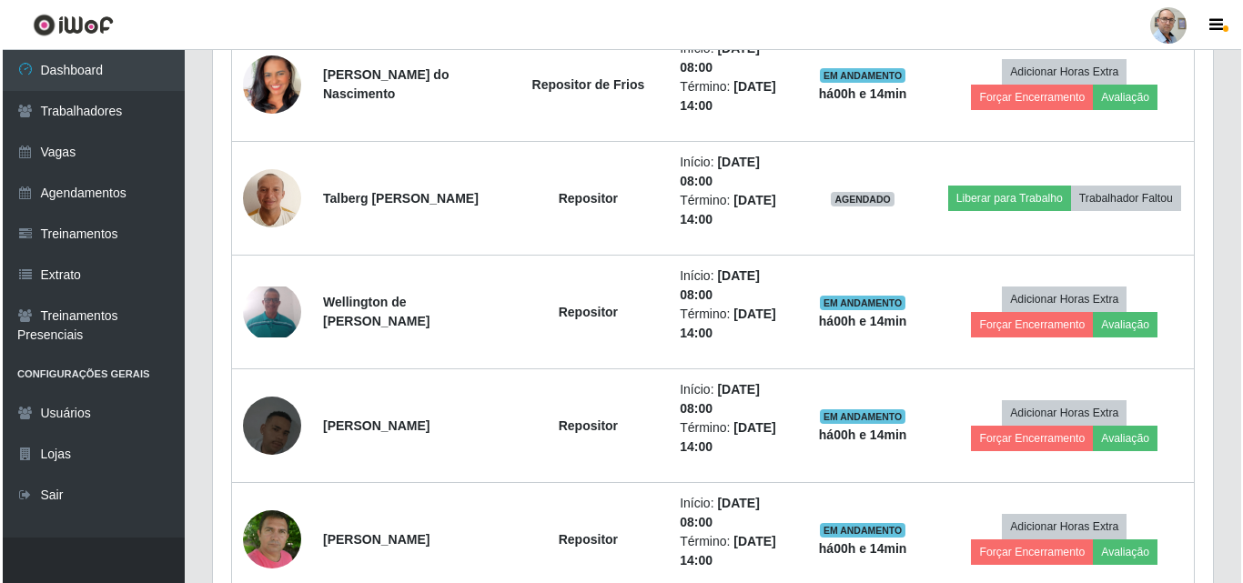
scroll to position [1029, 0]
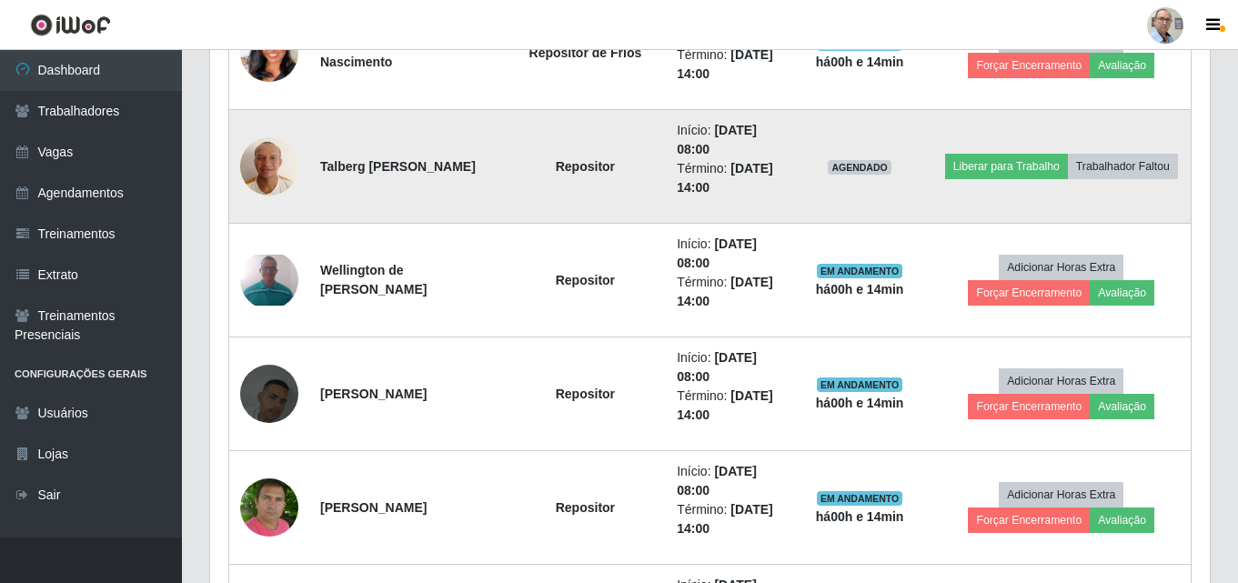
click at [272, 159] on img at bounding box center [269, 165] width 58 height 77
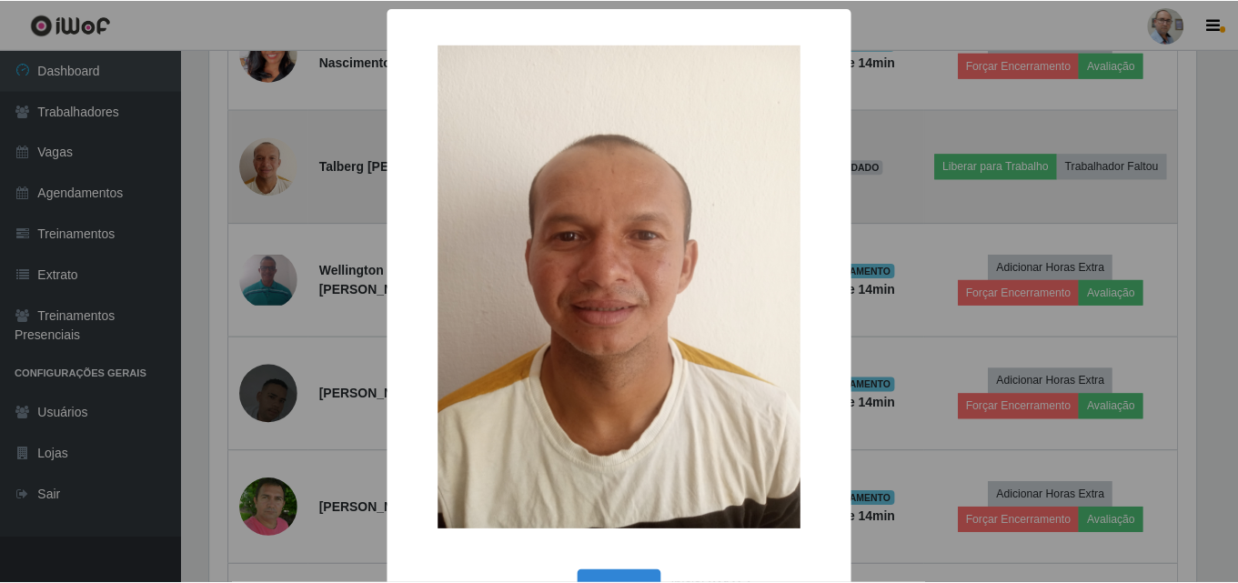
scroll to position [378, 991]
click at [272, 159] on div "× OK Cancel" at bounding box center [621, 291] width 1243 height 583
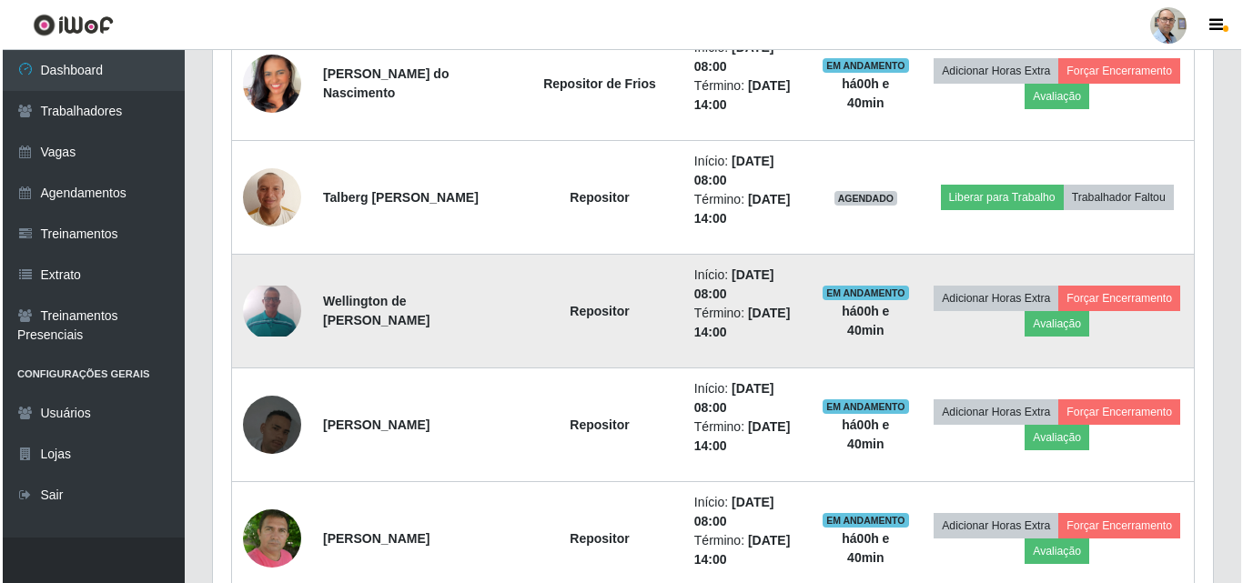
scroll to position [1211, 0]
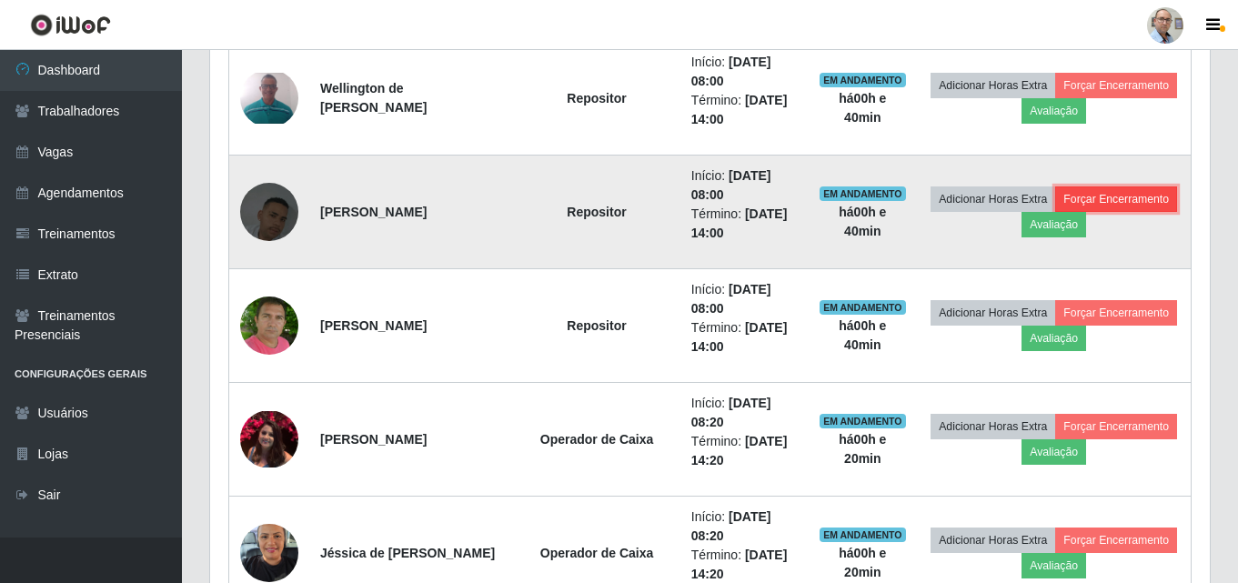
click at [1055, 212] on button "Forçar Encerramento" at bounding box center [1116, 199] width 122 height 25
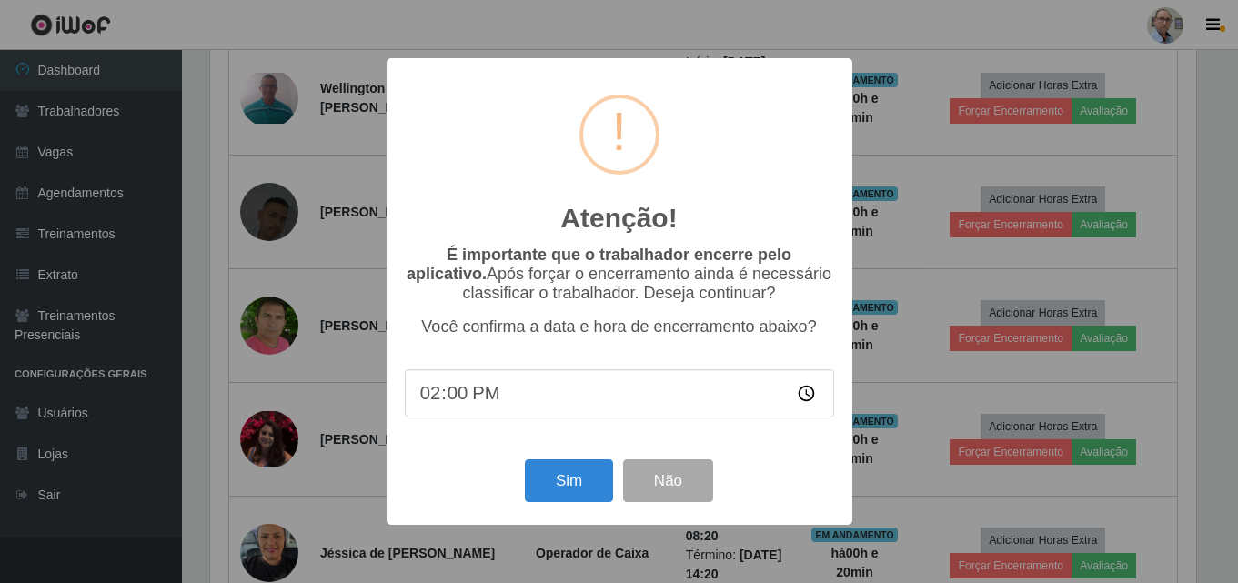
scroll to position [378, 991]
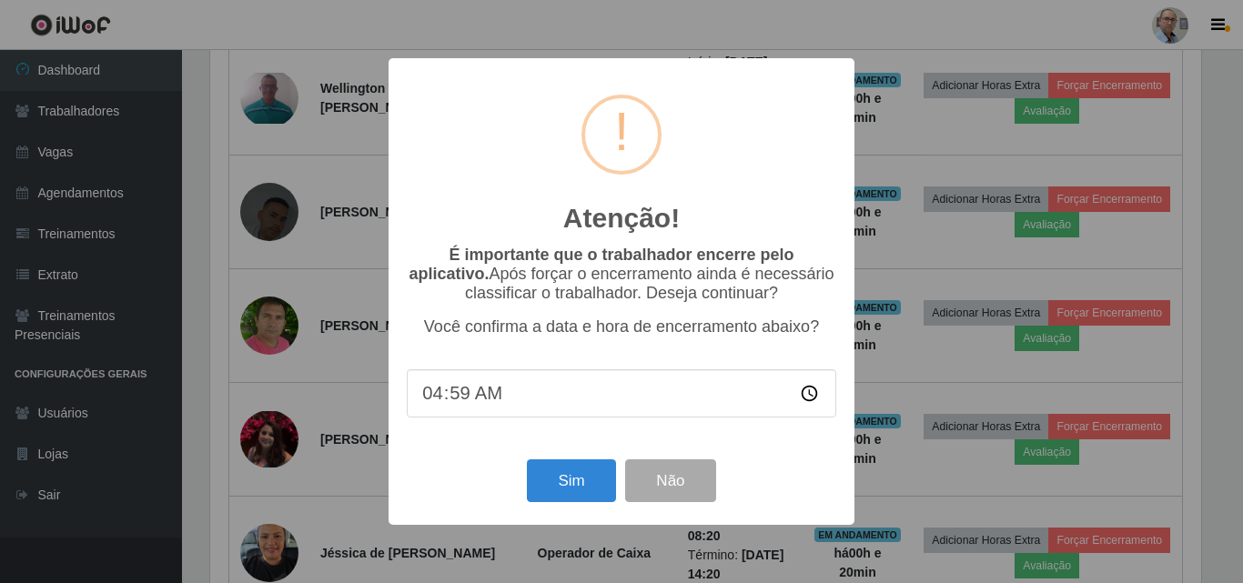
click at [440, 412] on input "04:59" at bounding box center [621, 393] width 429 height 48
click at [434, 406] on input "04:59" at bounding box center [621, 393] width 429 height 48
type input "08:40"
click at [563, 487] on button "Sim" at bounding box center [571, 480] width 88 height 43
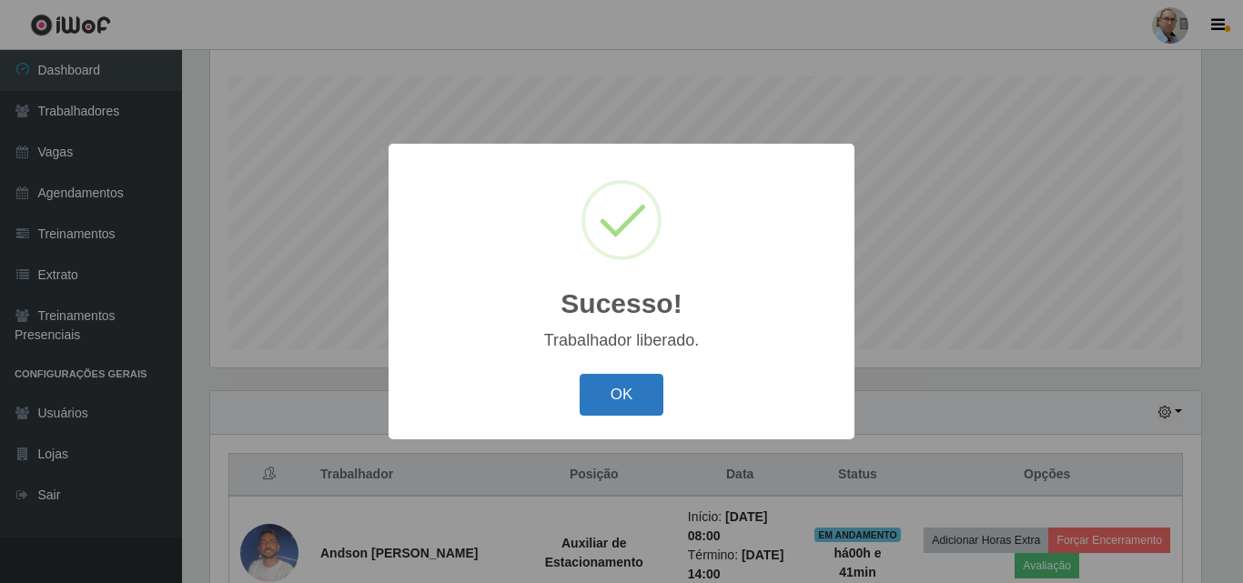
click at [621, 399] on button "OK" at bounding box center [622, 395] width 85 height 43
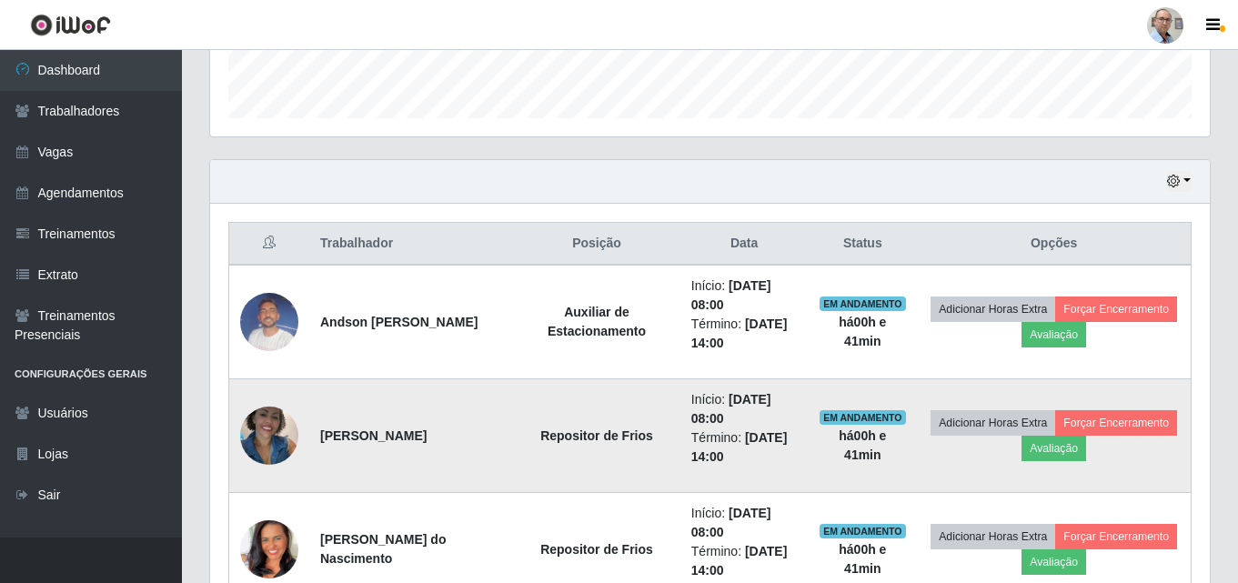
scroll to position [301, 0]
